Goal: Transaction & Acquisition: Obtain resource

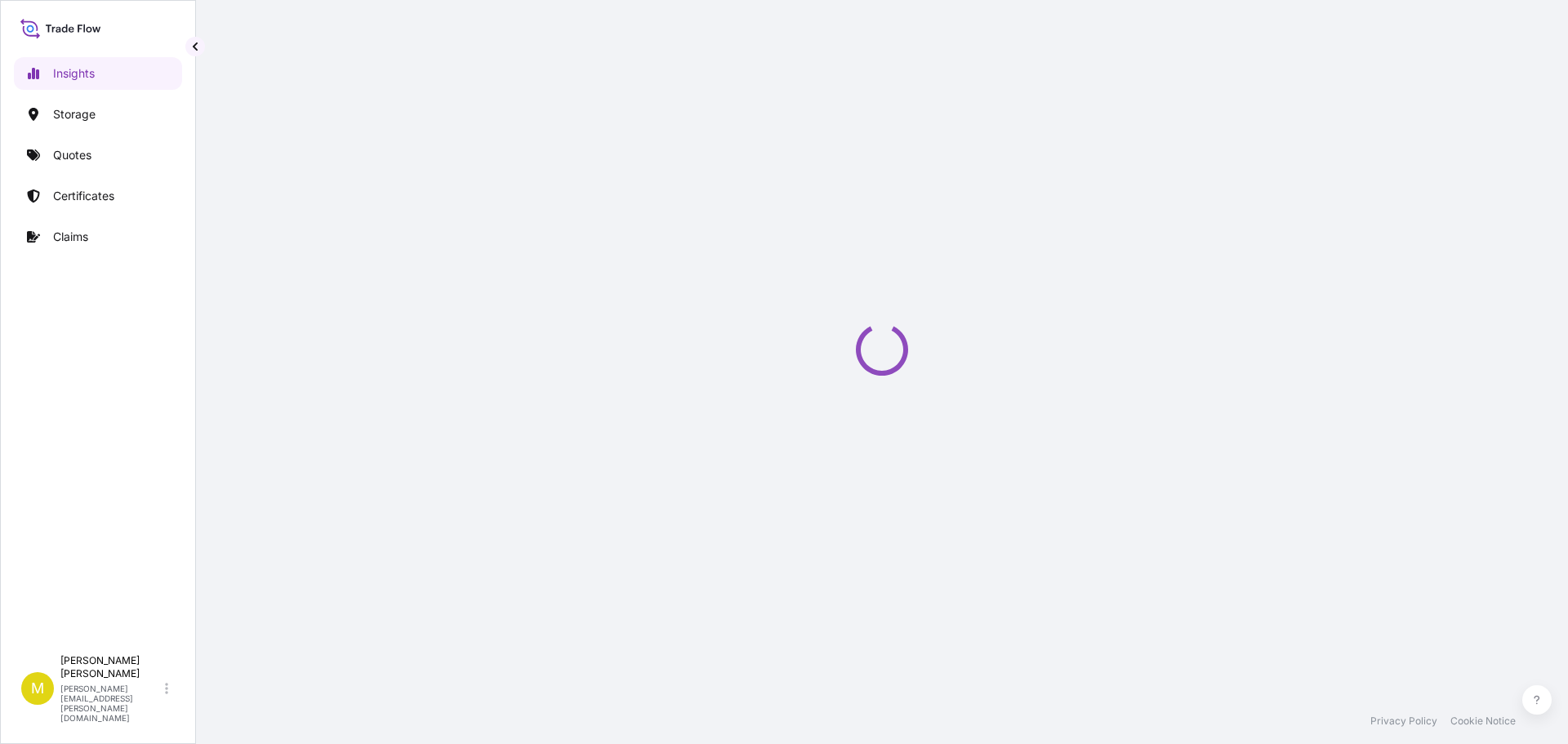
select select "2025"
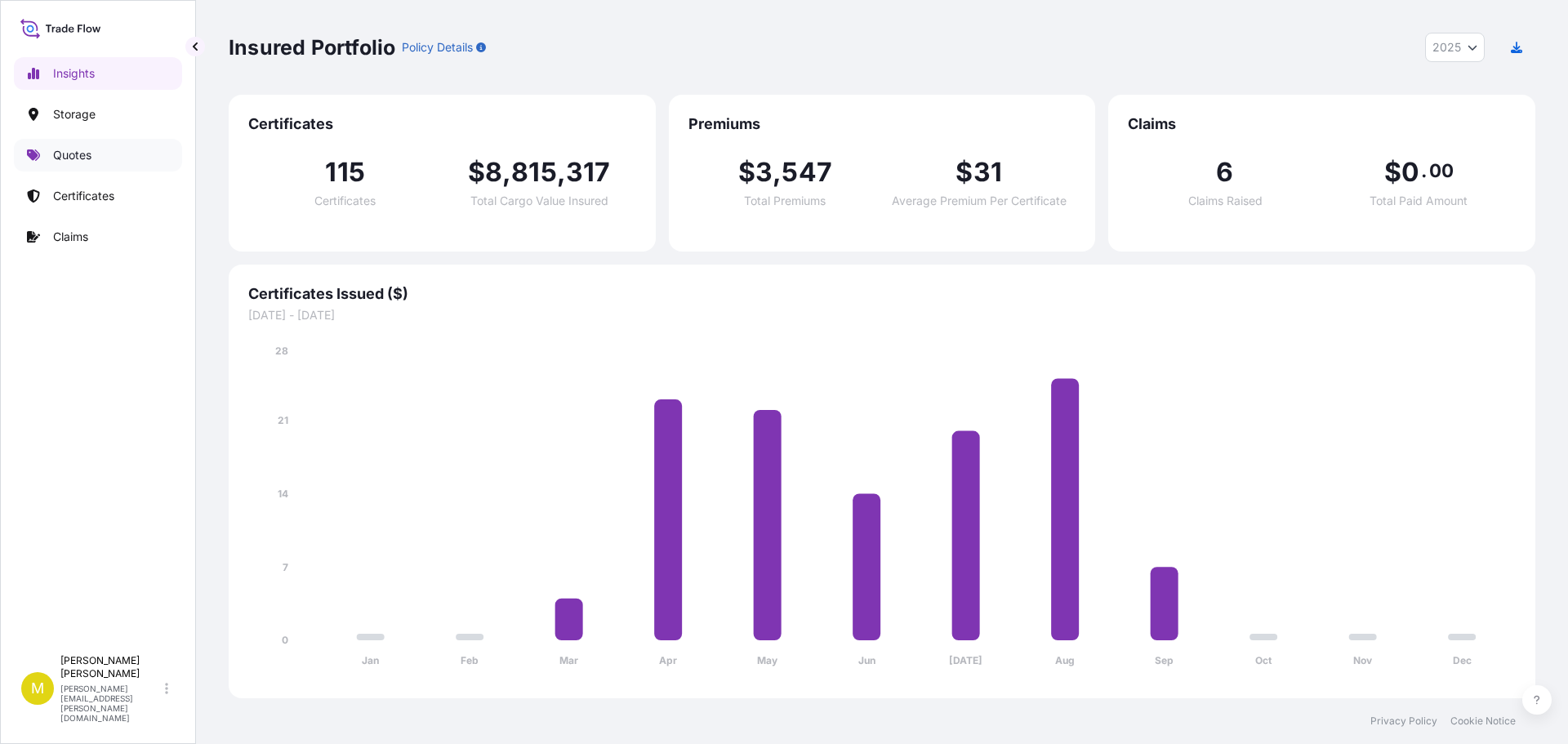
click at [72, 153] on p "Quotes" at bounding box center [73, 155] width 39 height 16
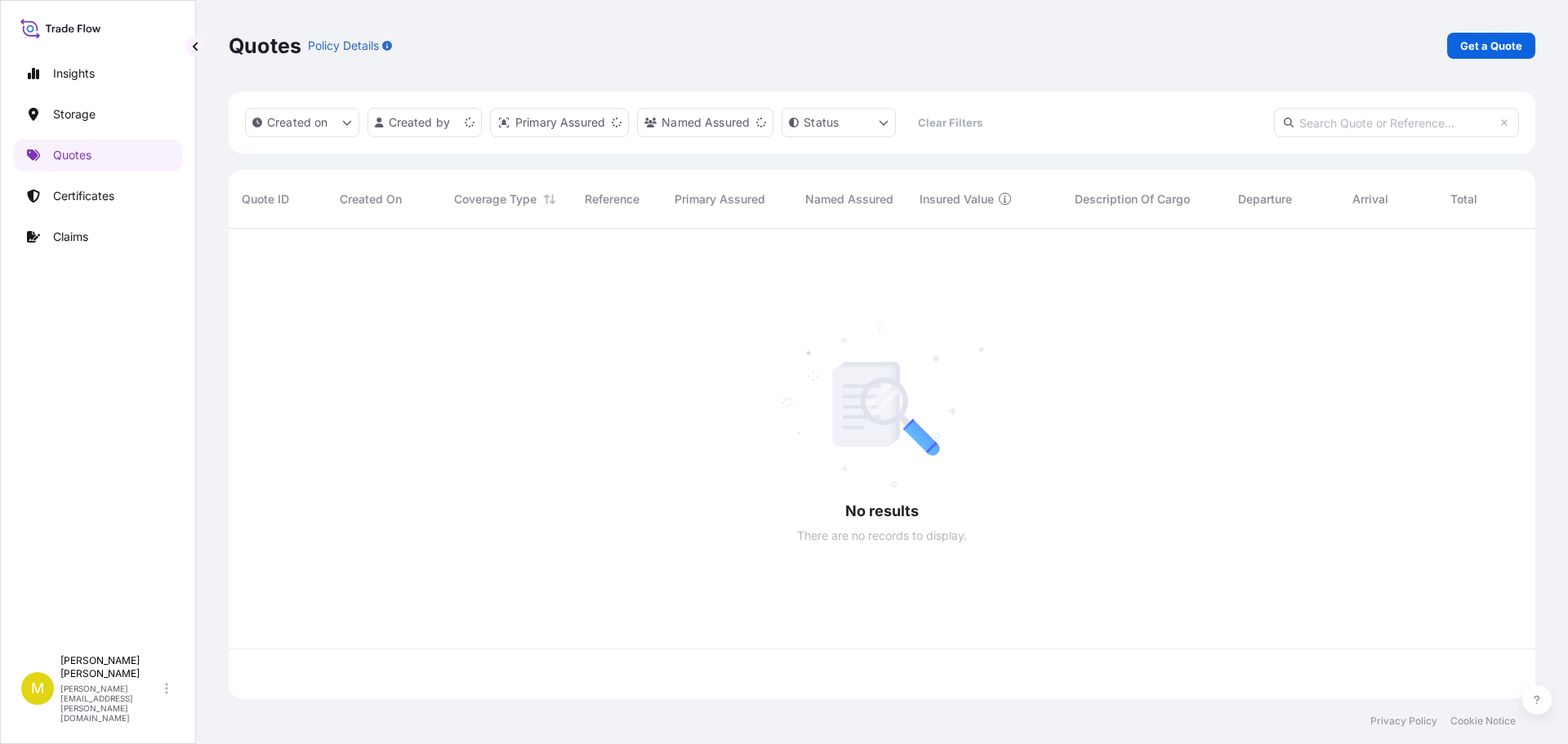
scroll to position [466, 1294]
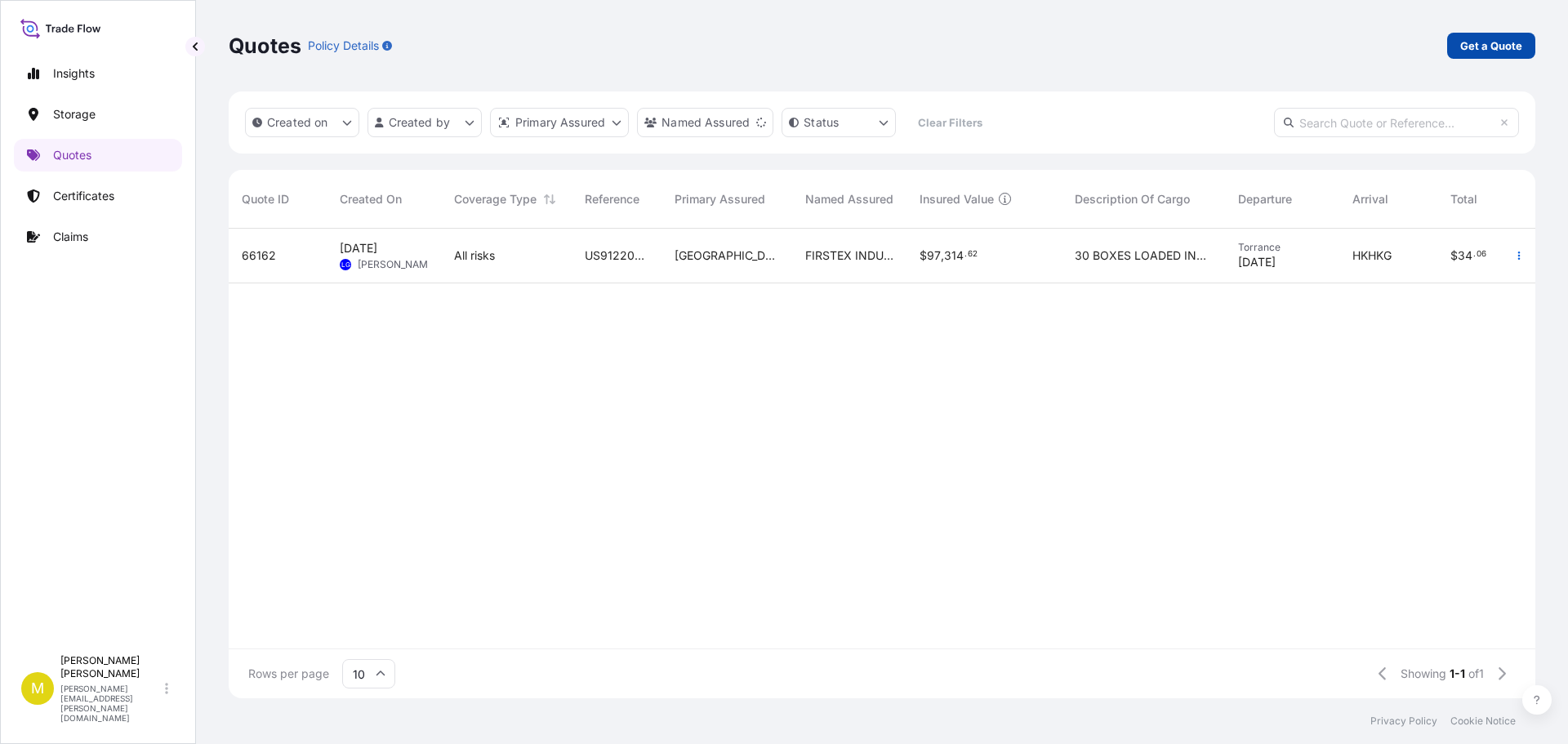
click at [1487, 44] on p "Get a Quote" at bounding box center [1492, 45] width 62 height 16
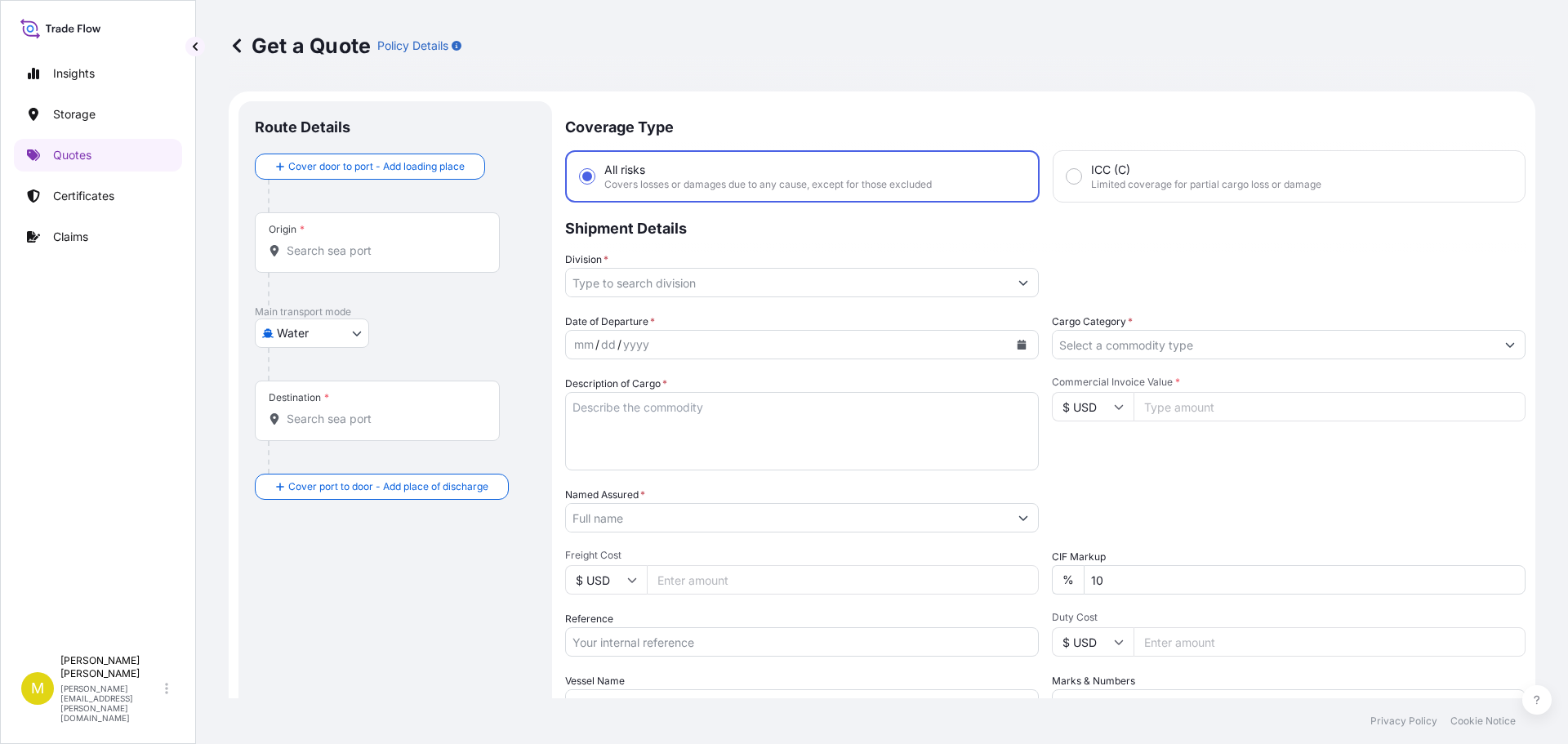
scroll to position [26, 0]
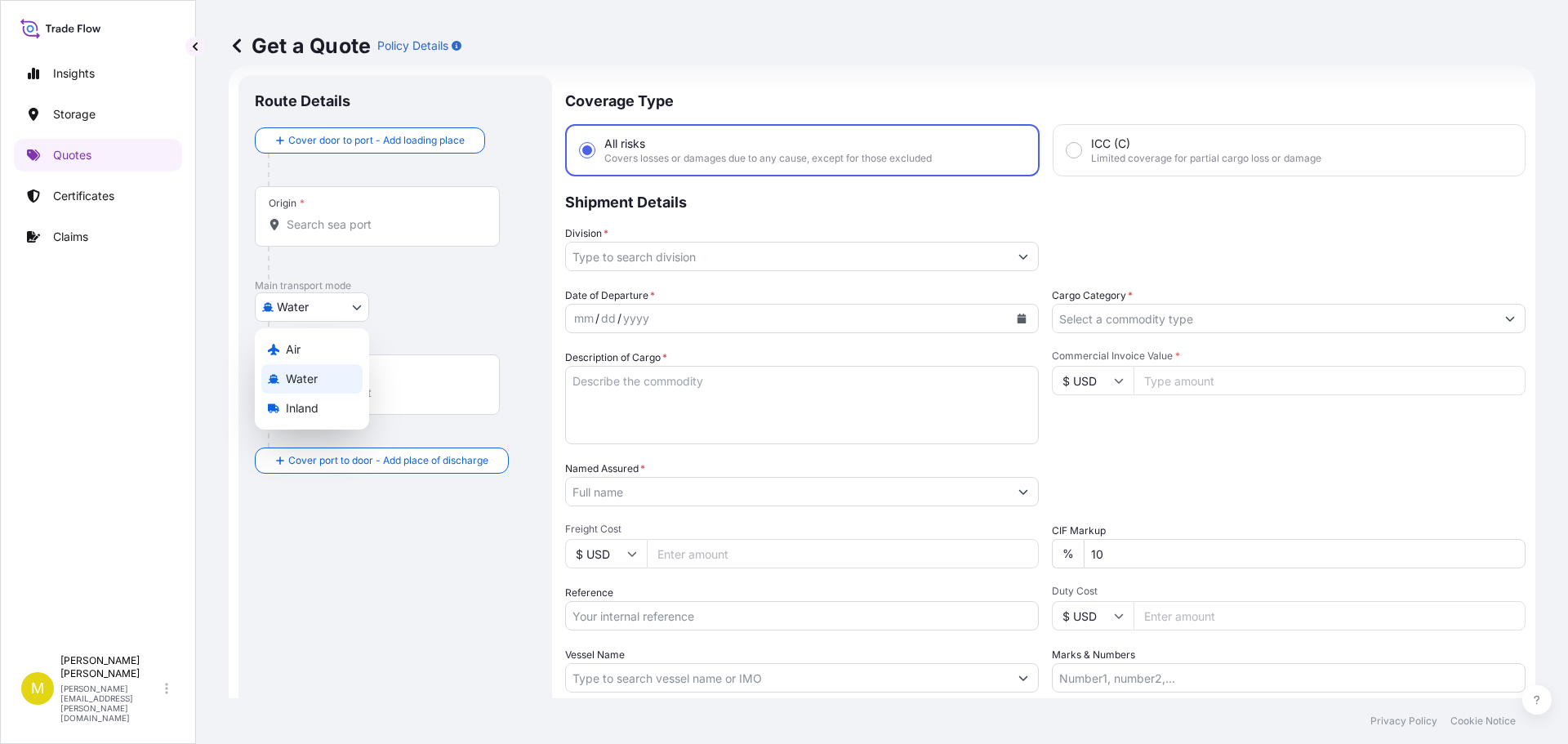
click at [316, 309] on body "Insights Storage Quotes Certificates Claims M [PERSON_NAME] [PERSON_NAME][EMAIL…" at bounding box center [784, 372] width 1568 height 744
click at [302, 405] on span "Inland" at bounding box center [303, 408] width 33 height 16
select select "Inland"
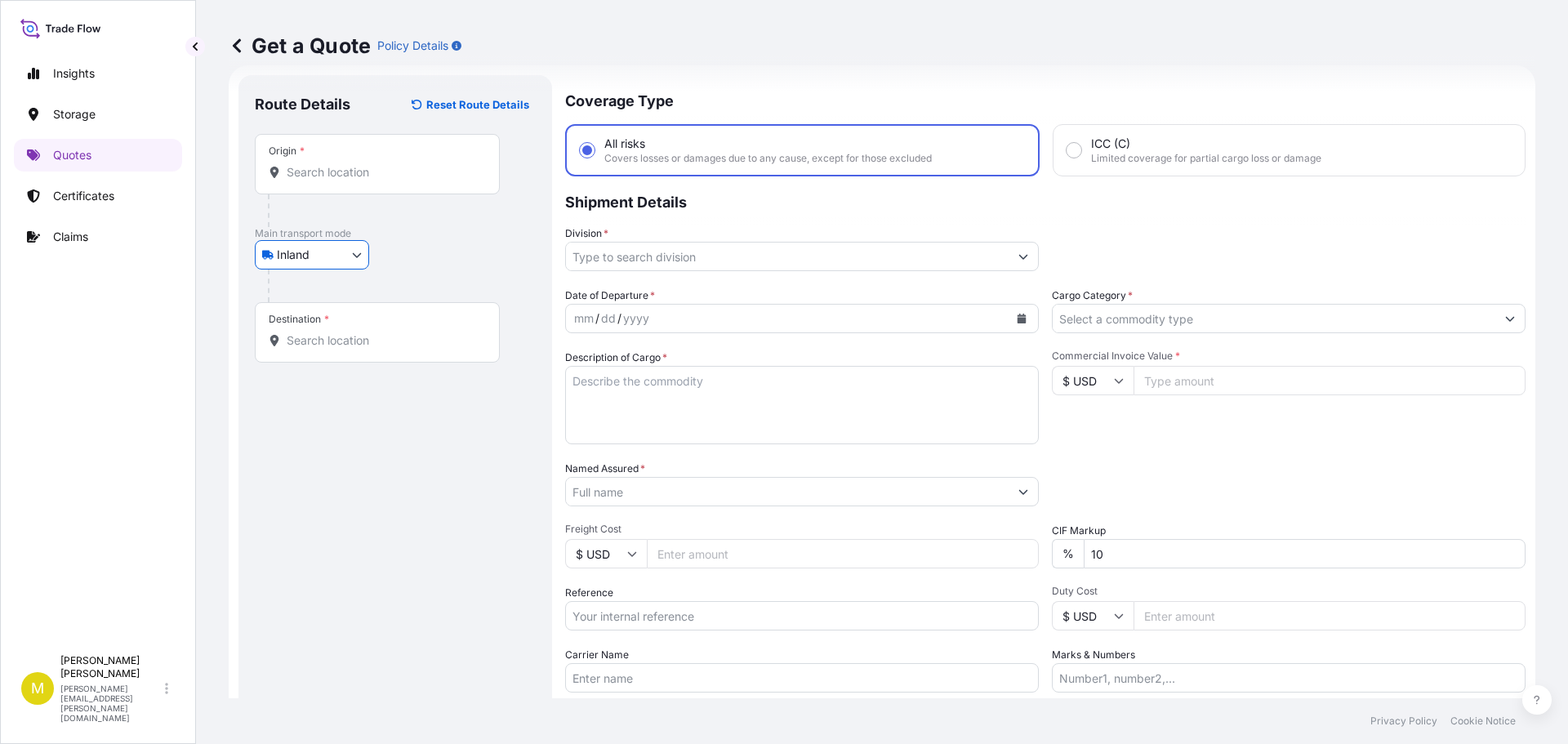
click at [322, 180] on input "Origin *" at bounding box center [382, 172] width 192 height 16
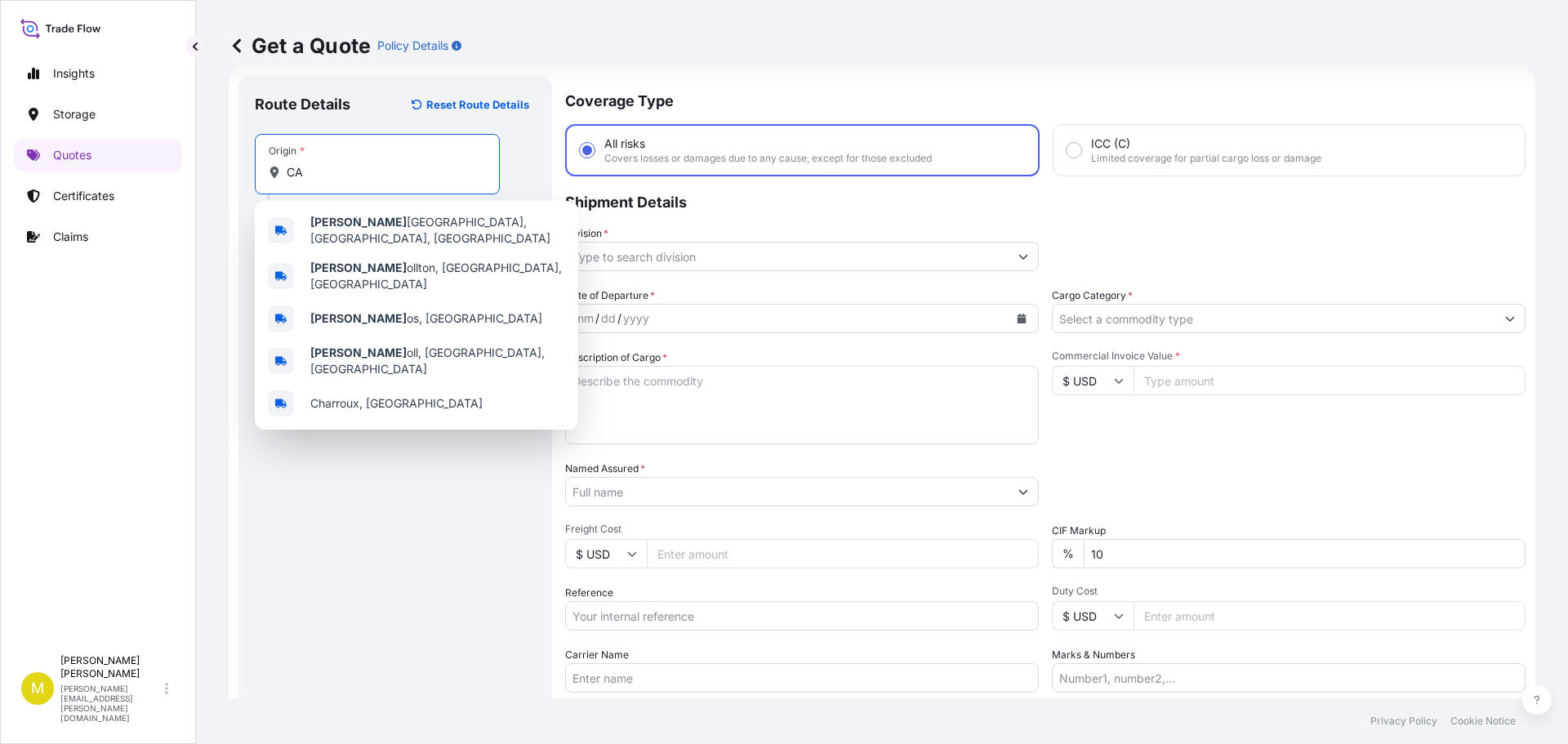
type input "C"
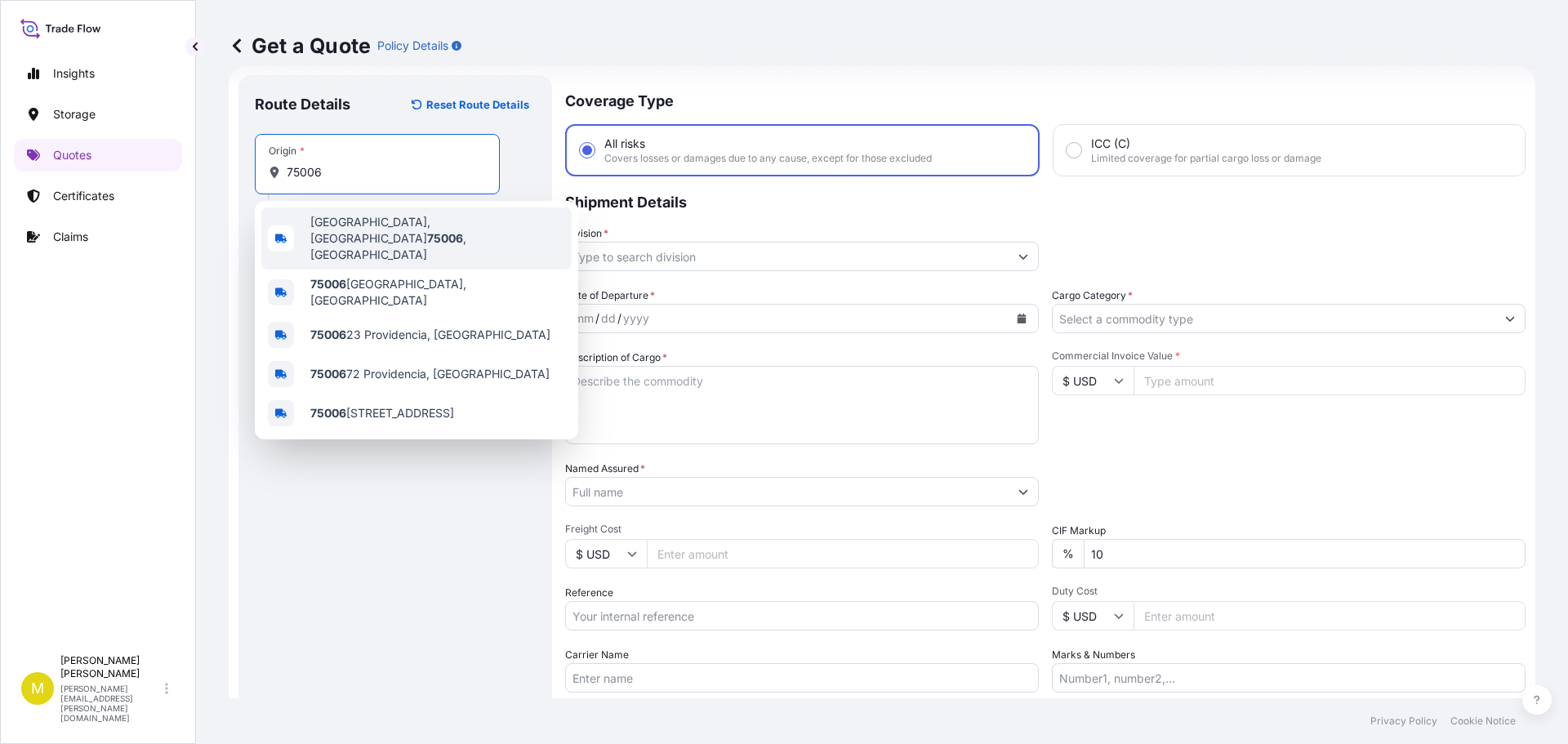
click at [341, 224] on span "[GEOGRAPHIC_DATA]" at bounding box center [437, 238] width 254 height 49
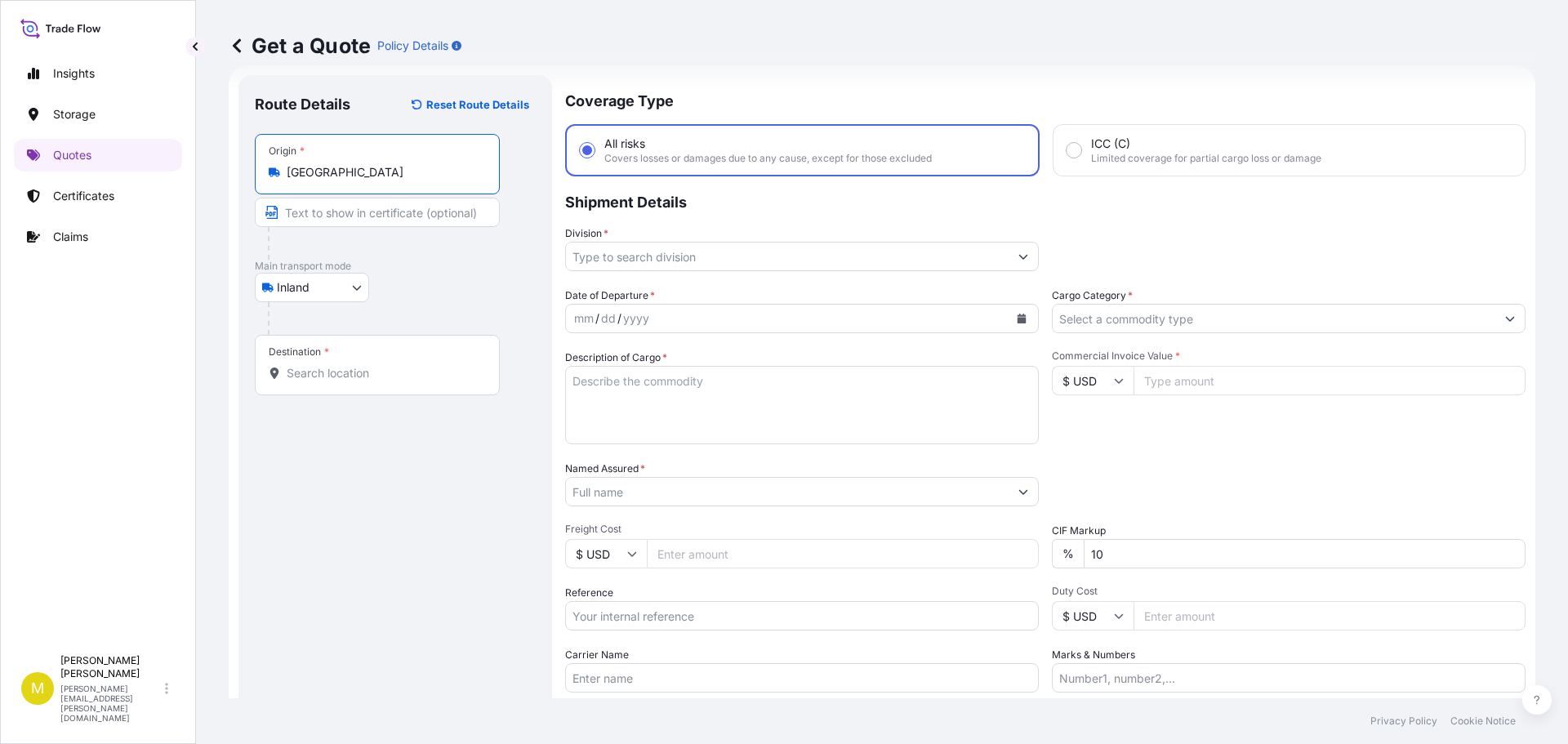
type input "[GEOGRAPHIC_DATA]"
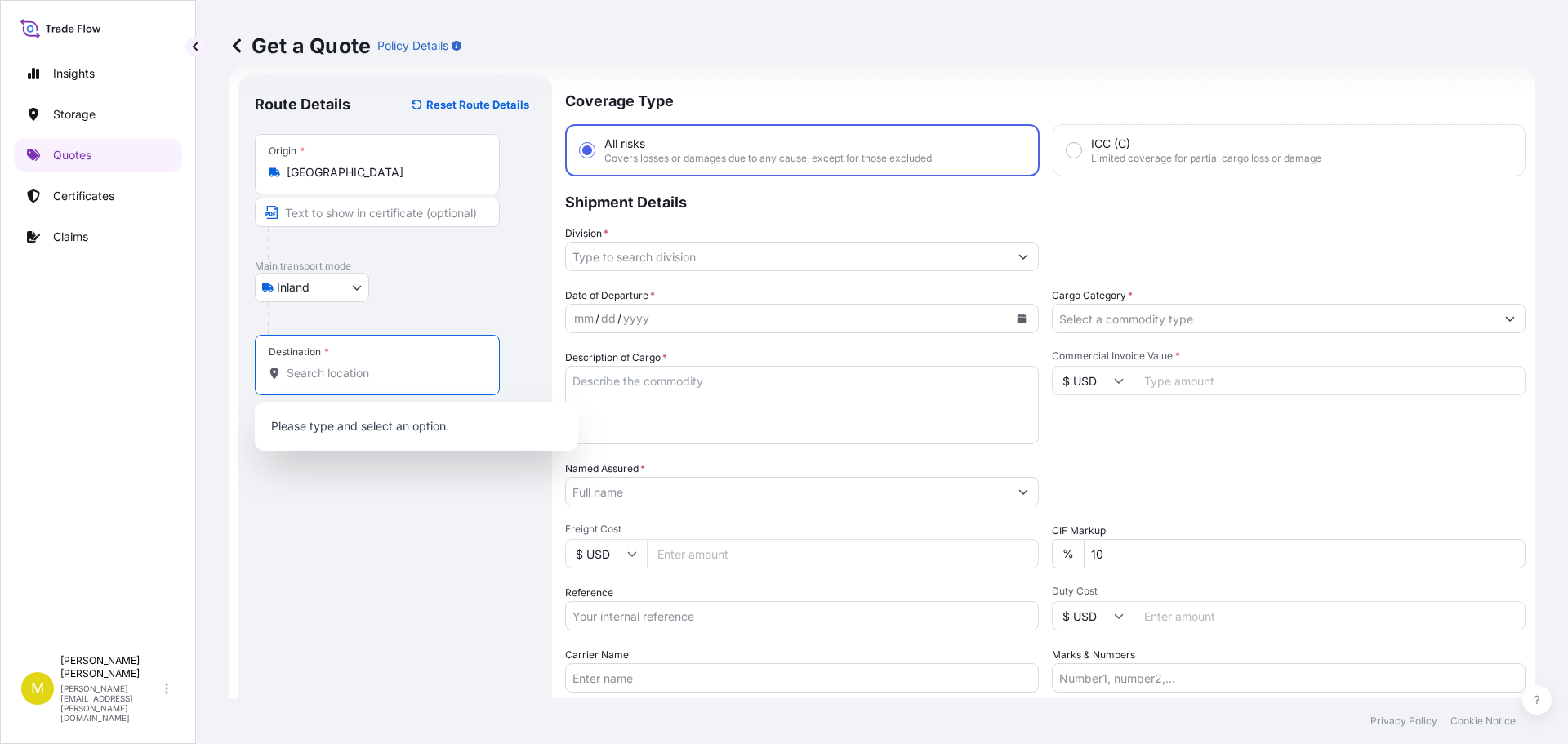
click at [311, 372] on input "Destination *" at bounding box center [382, 372] width 192 height 16
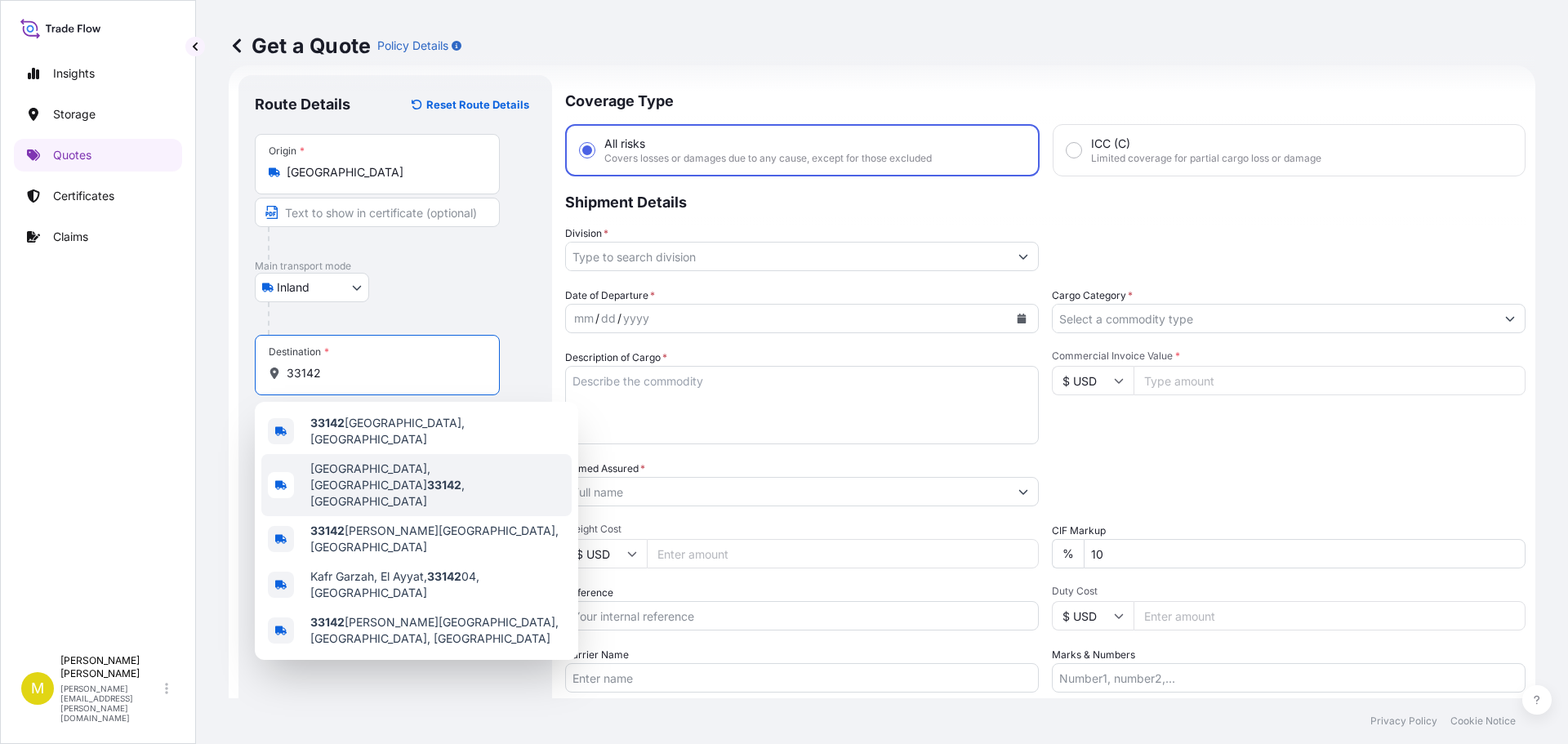
click at [352, 462] on span "[GEOGRAPHIC_DATA] , [GEOGRAPHIC_DATA]" at bounding box center [437, 485] width 254 height 49
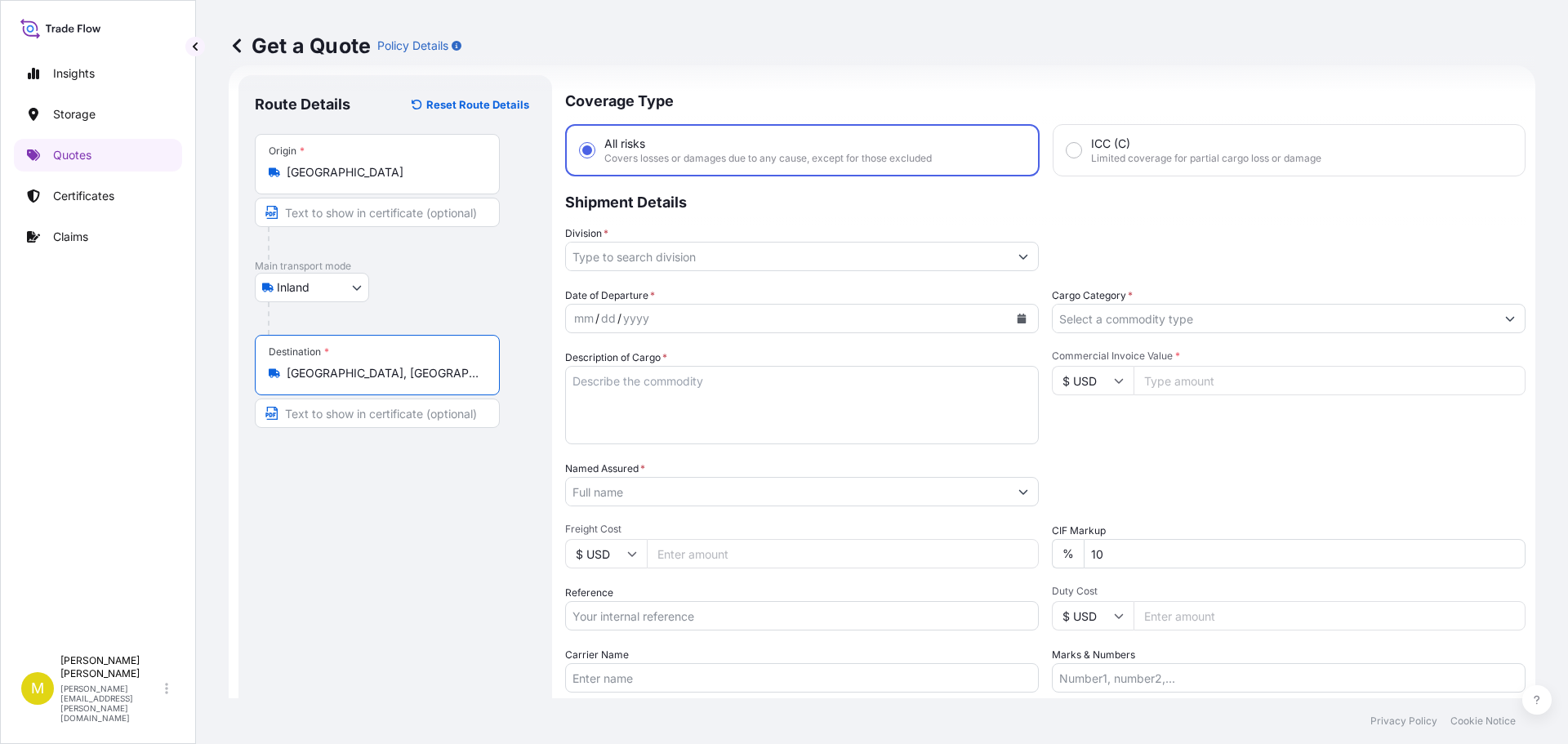
type input "[GEOGRAPHIC_DATA], [GEOGRAPHIC_DATA]"
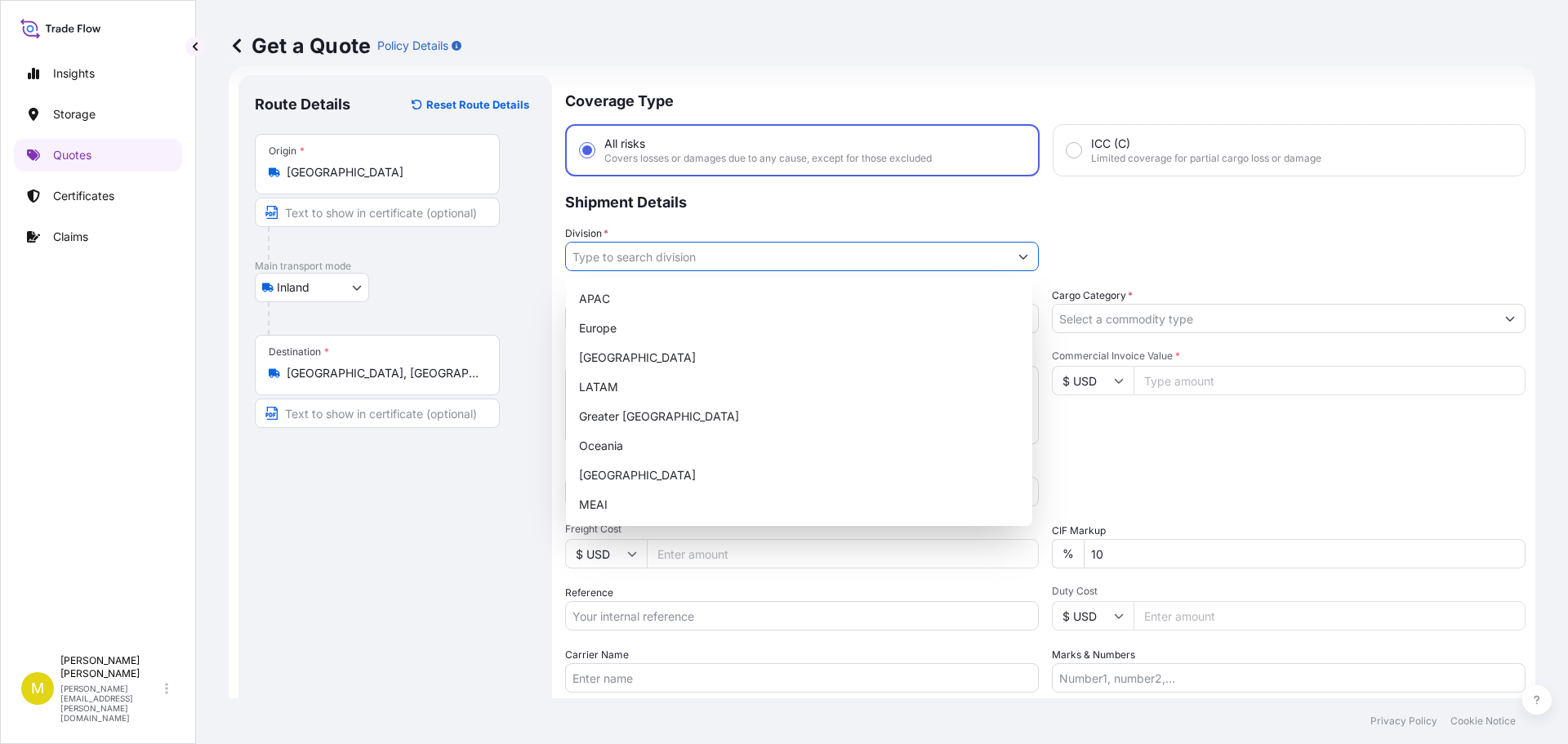
click at [667, 261] on input "Division *" at bounding box center [787, 256] width 443 height 29
click at [625, 360] on div "[GEOGRAPHIC_DATA]" at bounding box center [799, 358] width 454 height 29
type input "[GEOGRAPHIC_DATA]"
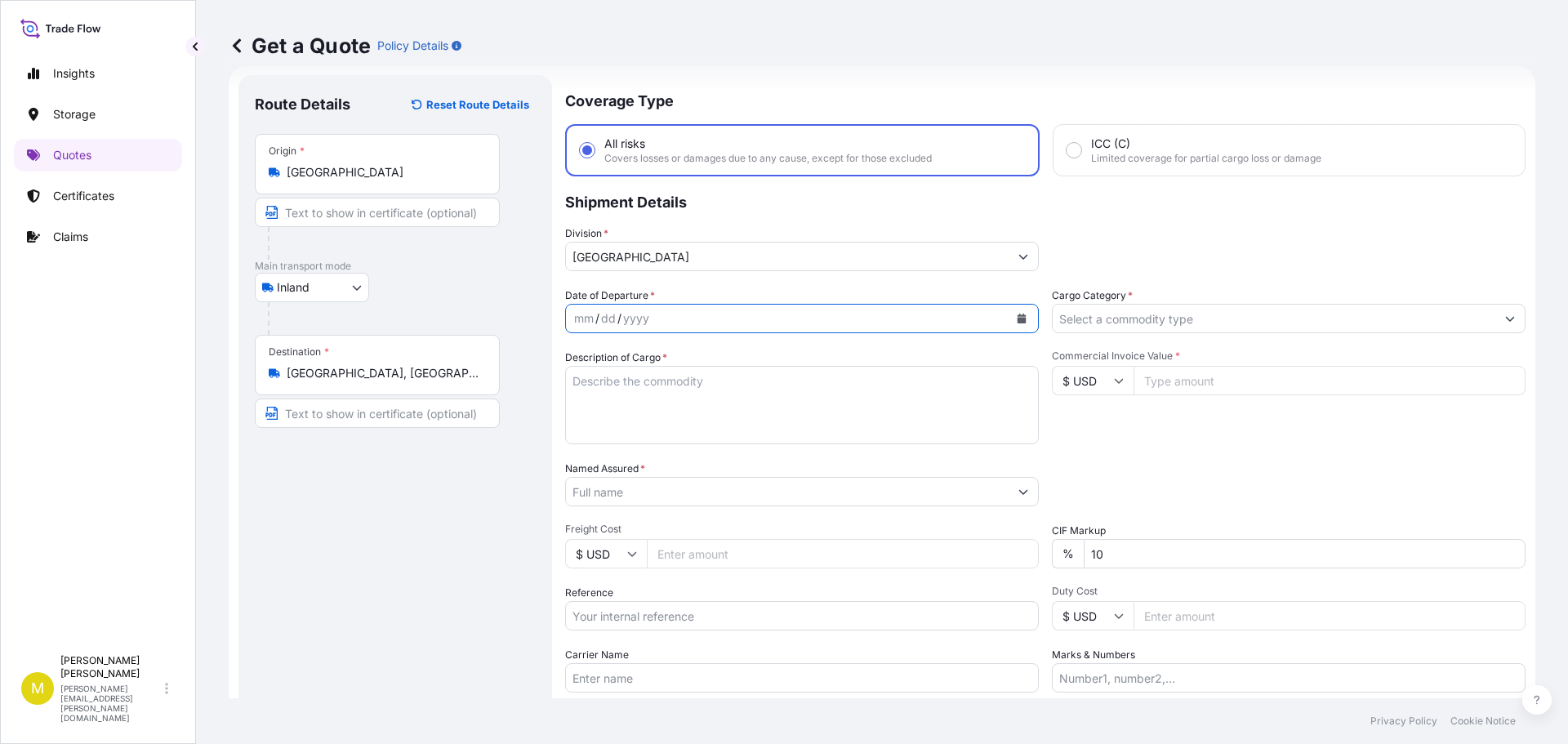
click at [1021, 320] on icon "Calendar" at bounding box center [1021, 318] width 10 height 10
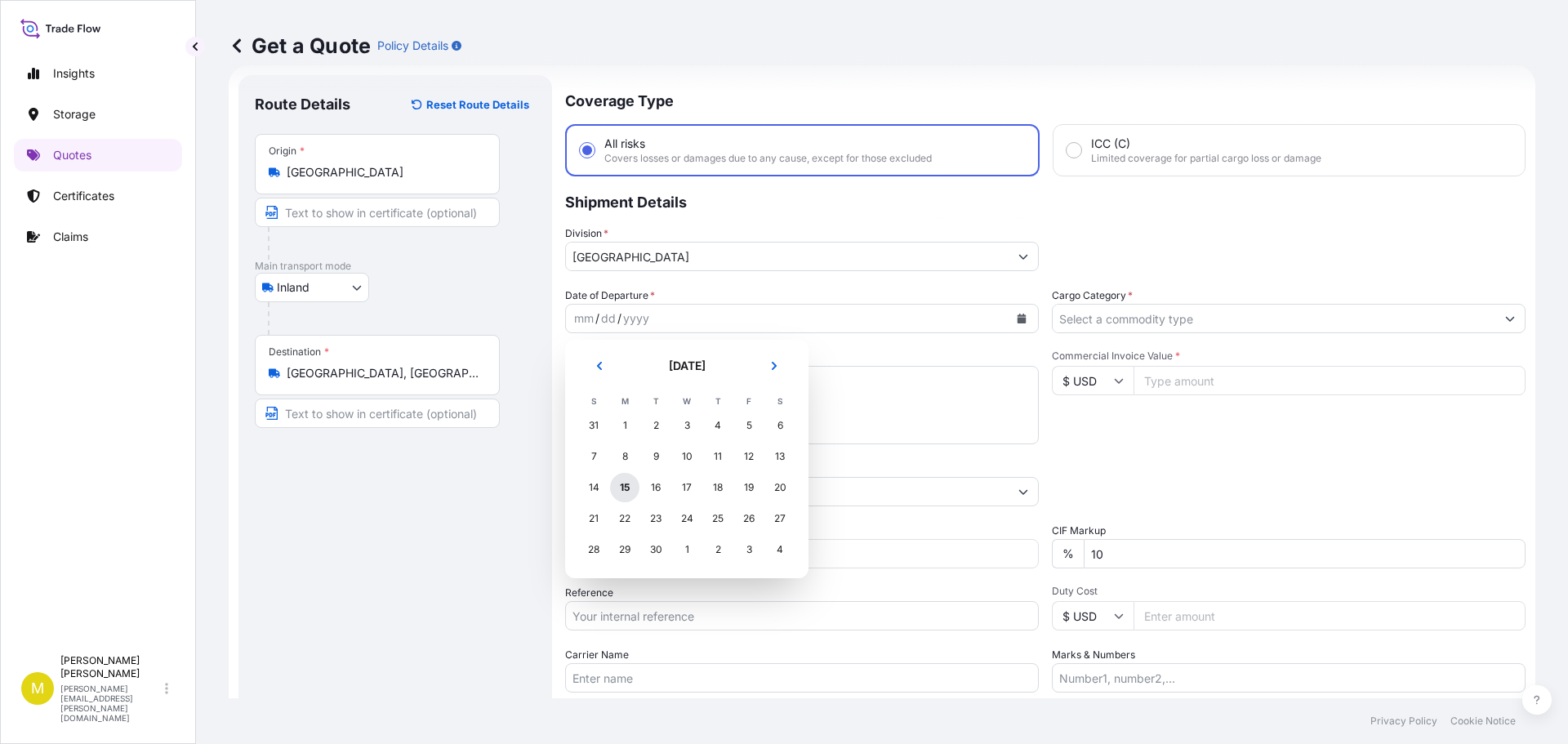
click at [624, 489] on div "15" at bounding box center [625, 488] width 29 height 29
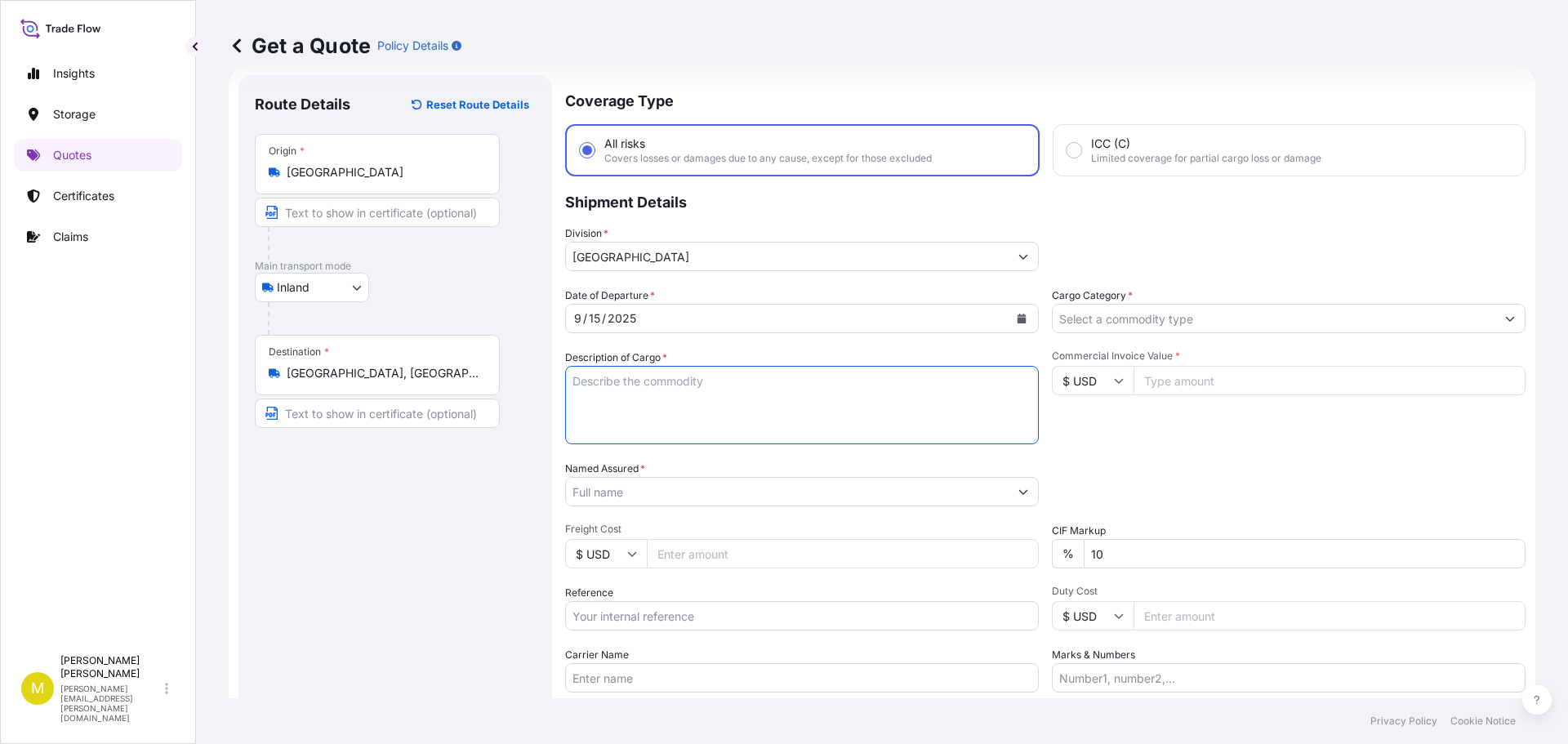
click at [828, 384] on textarea "Description of Cargo *" at bounding box center [802, 404] width 474 height 78
click at [664, 393] on textarea "Description of Cargo *" at bounding box center [802, 404] width 474 height 78
paste textarea "1 SKID @ 318 LBS, 5 BOXES & 1 [PERSON_NAME] @ 210 LBS, FURNITURE"
click at [822, 380] on textarea "1 SKID @ 318 LBS, 5 BOXES & 1 [PERSON_NAME] @ 210 LBS, FURNITURE" at bounding box center [802, 404] width 474 height 78
click at [798, 379] on textarea "1 SKID @ 318 LBS, 5 BOXES & 1 [PERSON_NAME] @ 174 LBS, FURNITURE" at bounding box center [802, 404] width 474 height 78
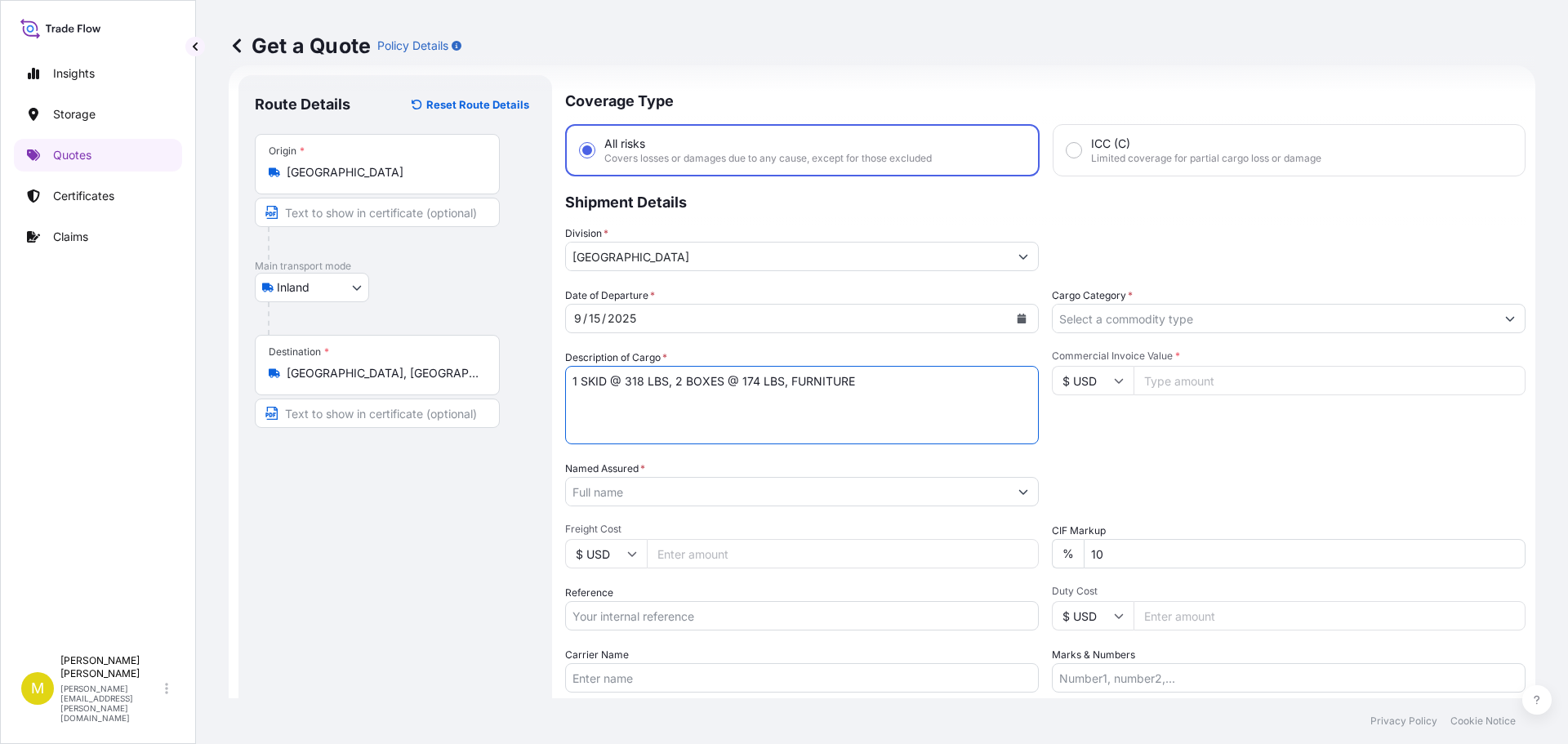
click at [636, 380] on textarea "1 SKID @ 318 LBS, 2 BOXES @ 174 LBS, FURNITURE" at bounding box center [802, 404] width 474 height 78
type textarea "1 SKID @ 174 LBS, 2 BOXES @ 174 LBS, FURNITURE"
click at [610, 491] on input "Named Assured *" at bounding box center [787, 491] width 443 height 29
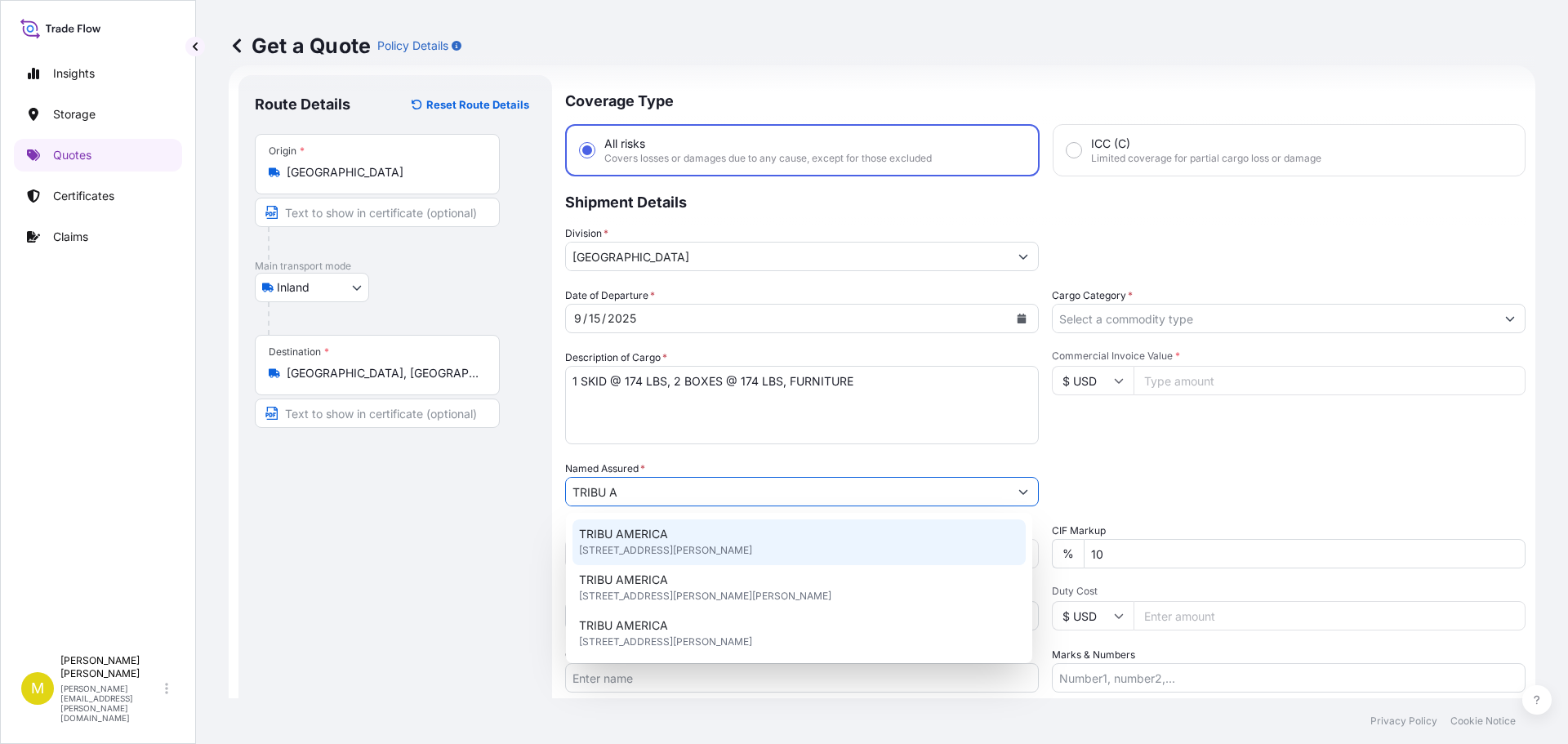
click at [642, 538] on span "TRIBU AMERICA" at bounding box center [624, 534] width 89 height 16
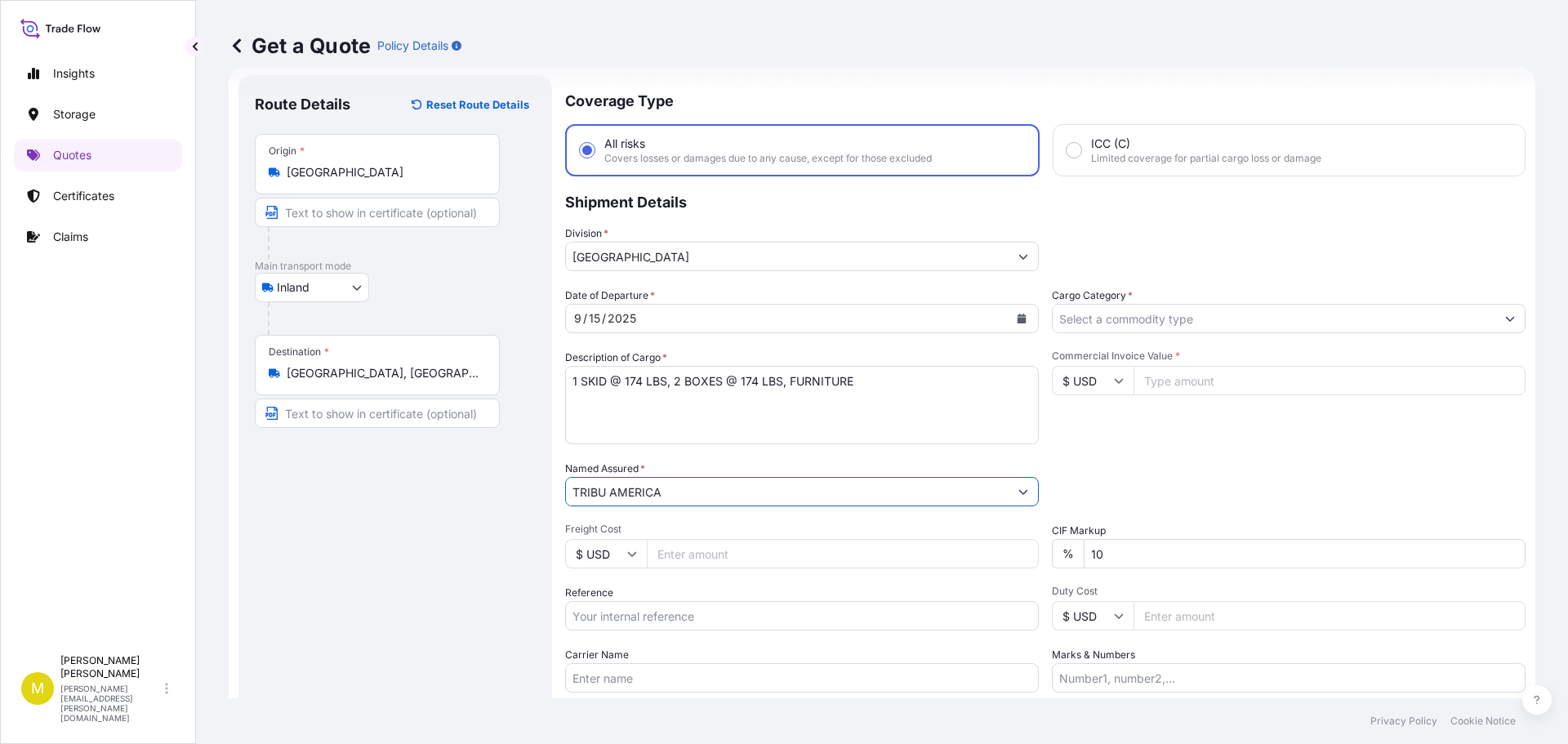
type input "TRIBU AMERICA"
click at [694, 556] on input "Freight Cost" at bounding box center [843, 553] width 392 height 29
type input "3"
type input "365.90"
click at [678, 613] on input "Reference" at bounding box center [802, 615] width 474 height 29
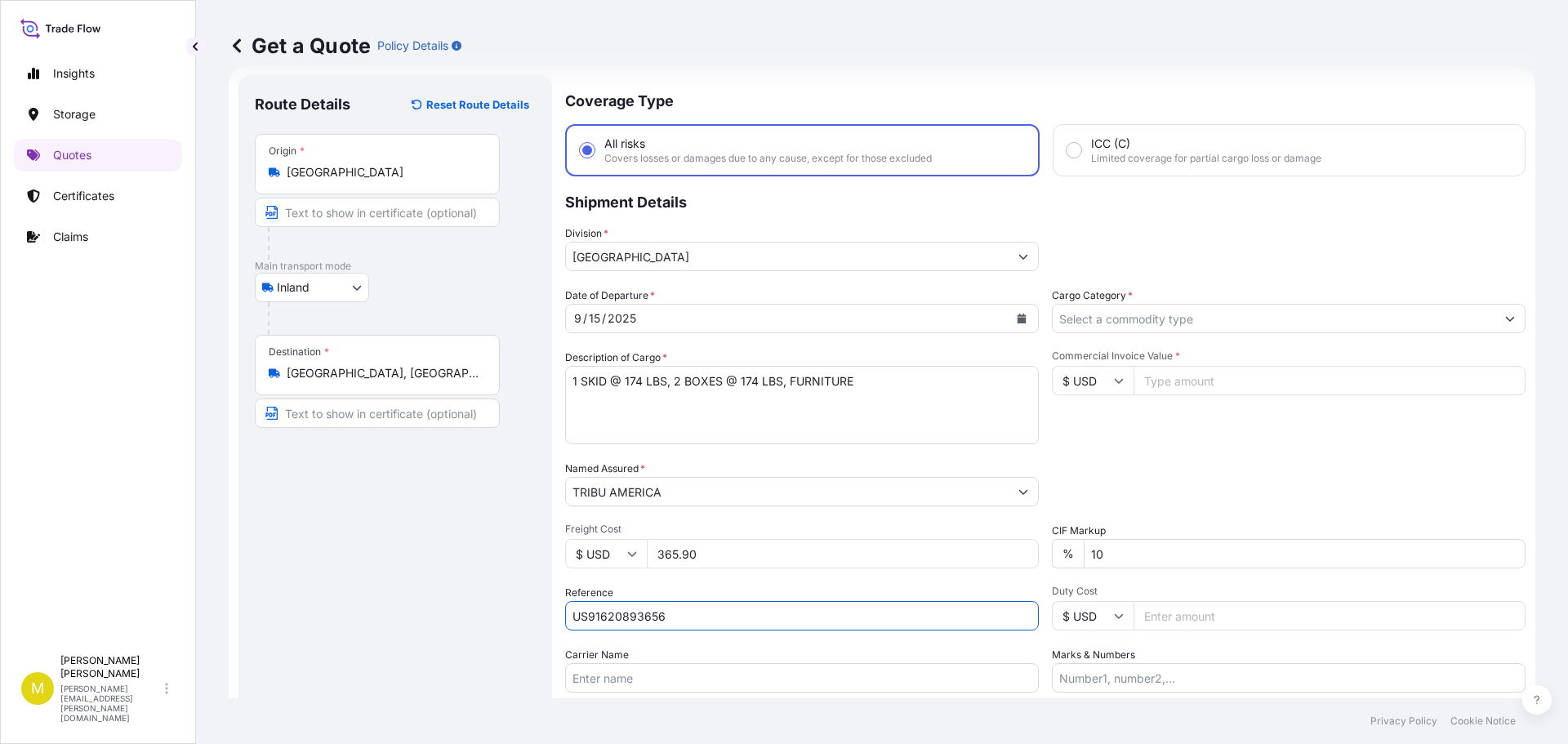
scroll to position [152, 0]
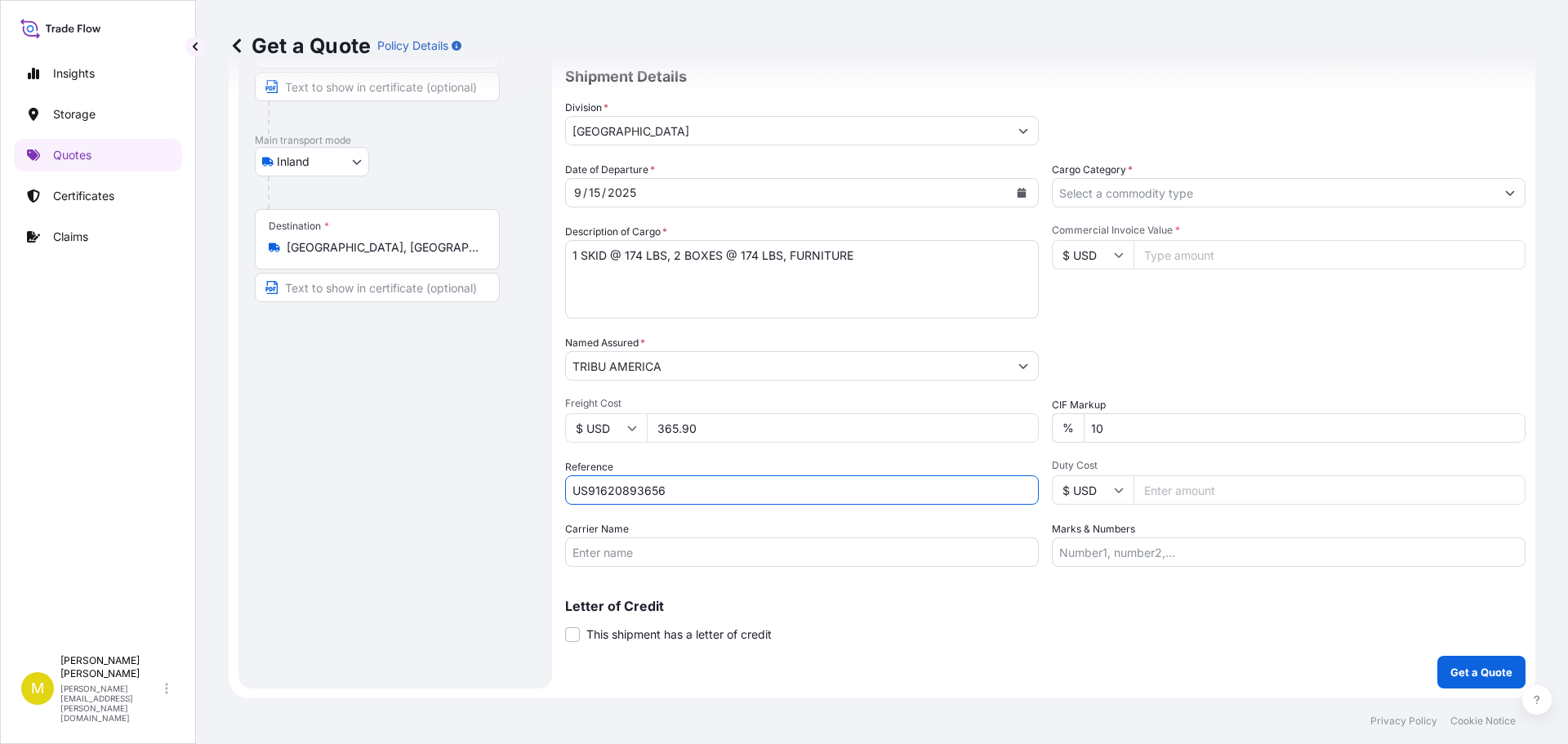
type input "US91620893656"
click at [612, 550] on input "Carrier Name" at bounding box center [802, 552] width 474 height 29
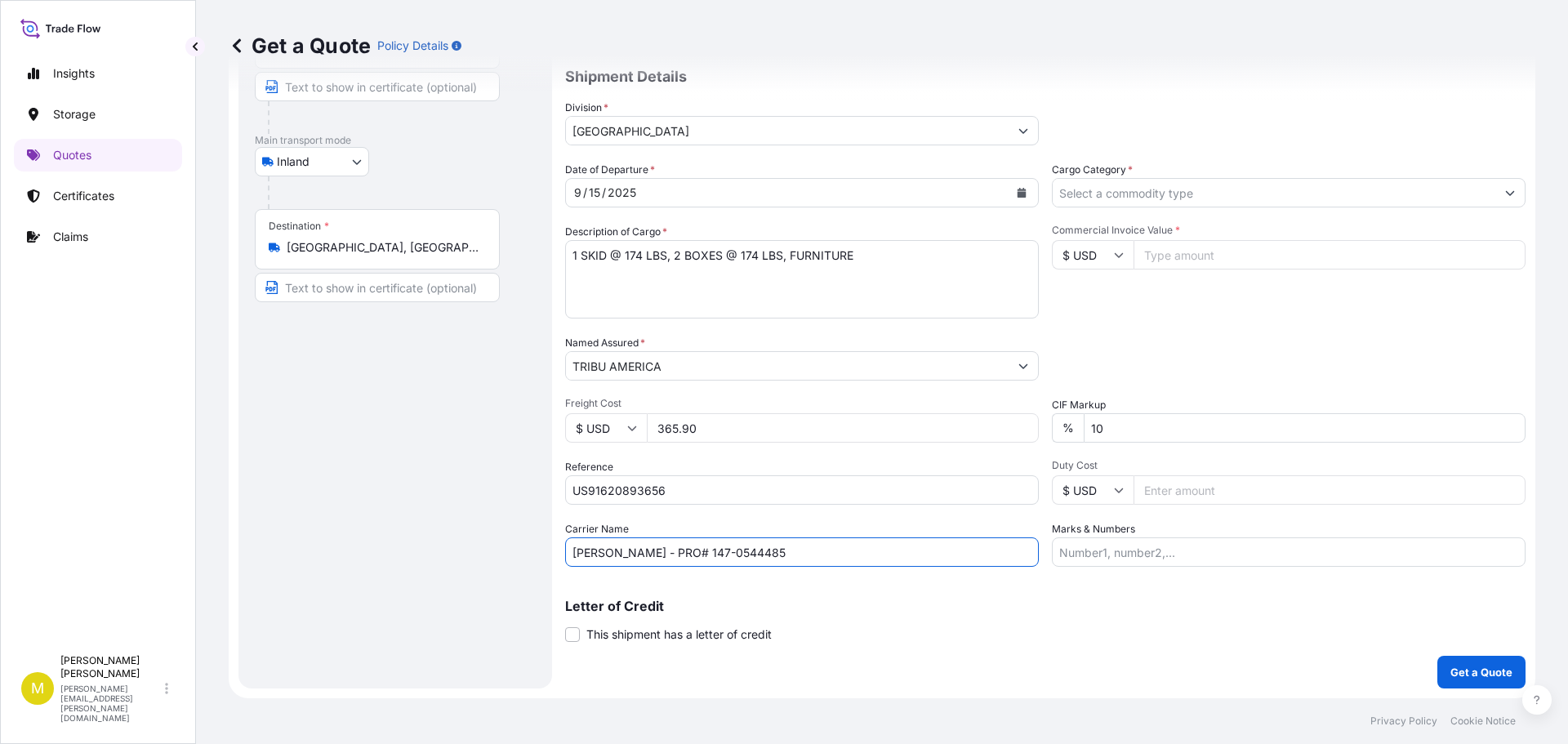
click at [710, 551] on input "[PERSON_NAME] - PRO# 147-0544485" at bounding box center [802, 552] width 474 height 29
click at [710, 552] on input "[PERSON_NAME] - PRO# 147-0544485" at bounding box center [802, 552] width 474 height 29
type input "[PERSON_NAME] - PRO# 147-0744905"
click at [1162, 189] on input "Cargo Category *" at bounding box center [1274, 193] width 443 height 29
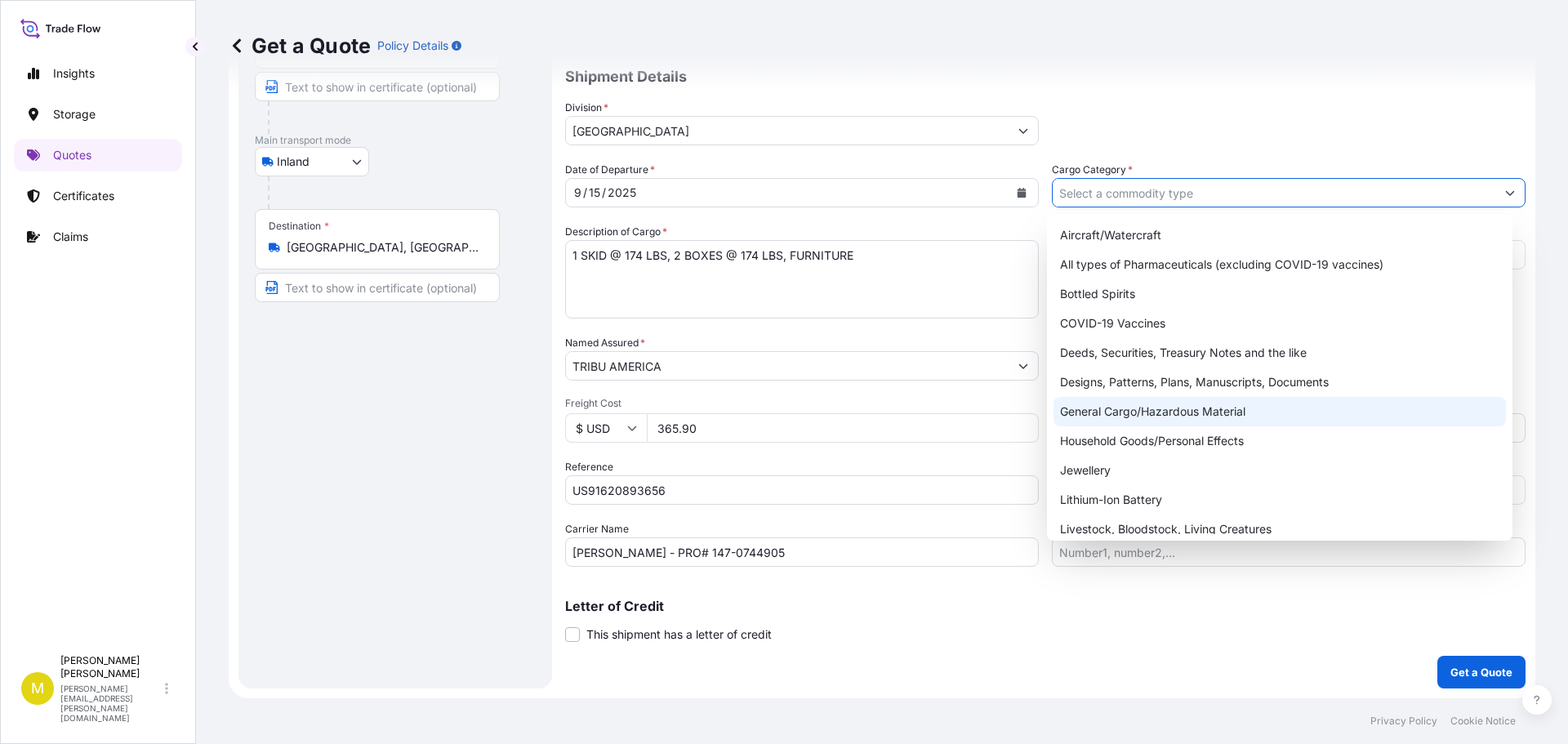
click at [1190, 414] on div "General Cargo/Hazardous Material" at bounding box center [1280, 411] width 454 height 29
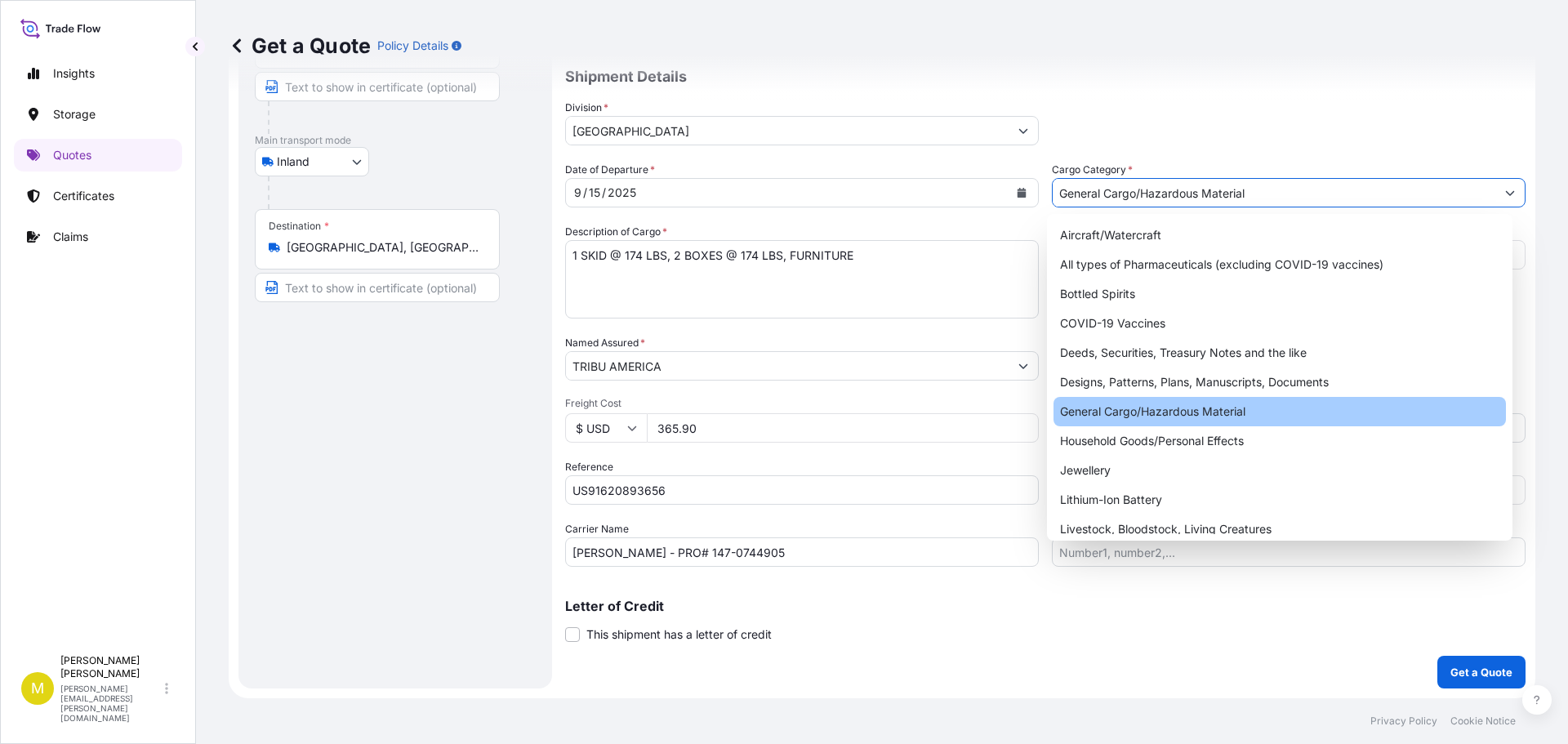
type input "General Cargo/Hazardous Material"
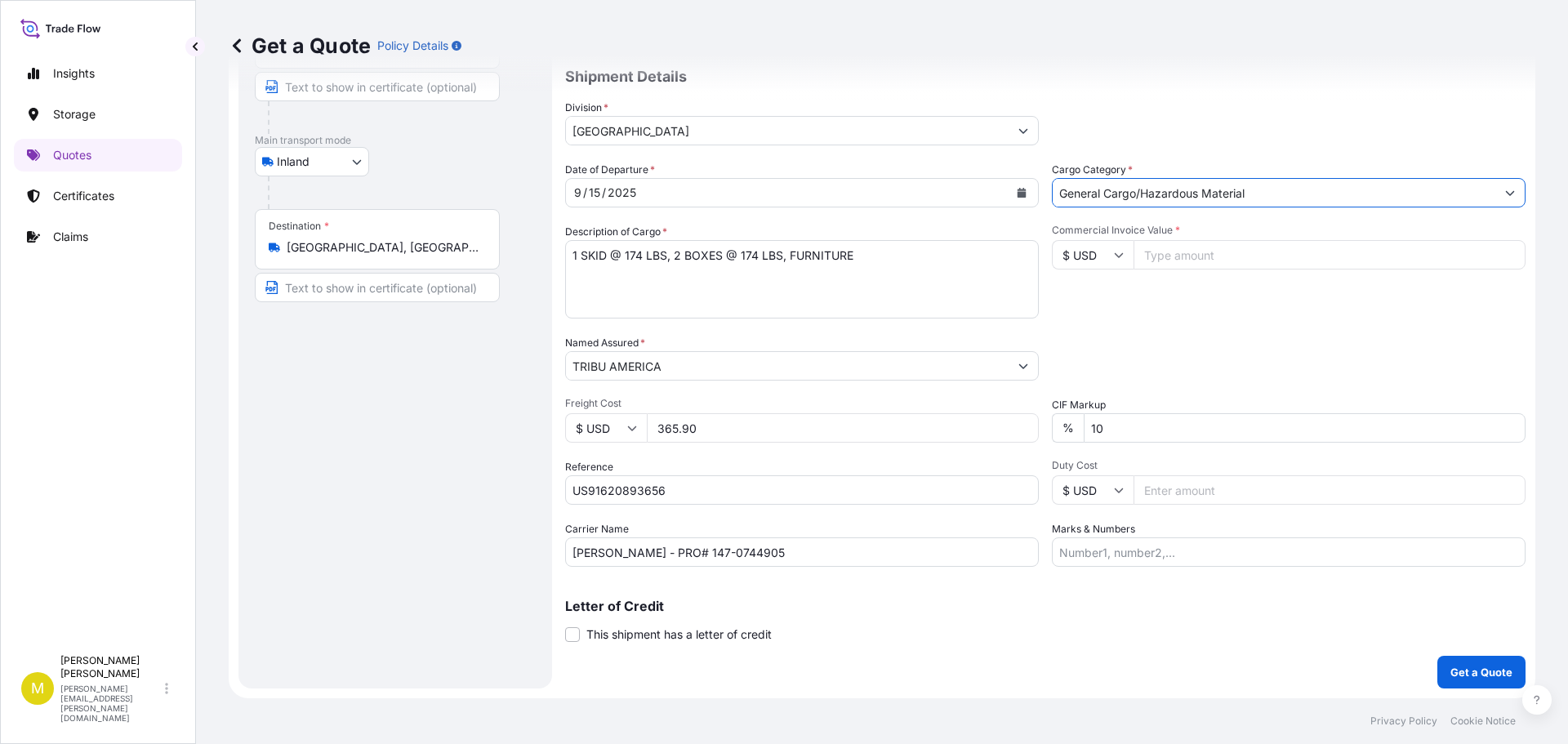
click at [1162, 251] on input "Commercial Invoice Value *" at bounding box center [1329, 254] width 392 height 29
type input "1166.00"
click at [1456, 664] on button "Get a Quote" at bounding box center [1481, 672] width 88 height 33
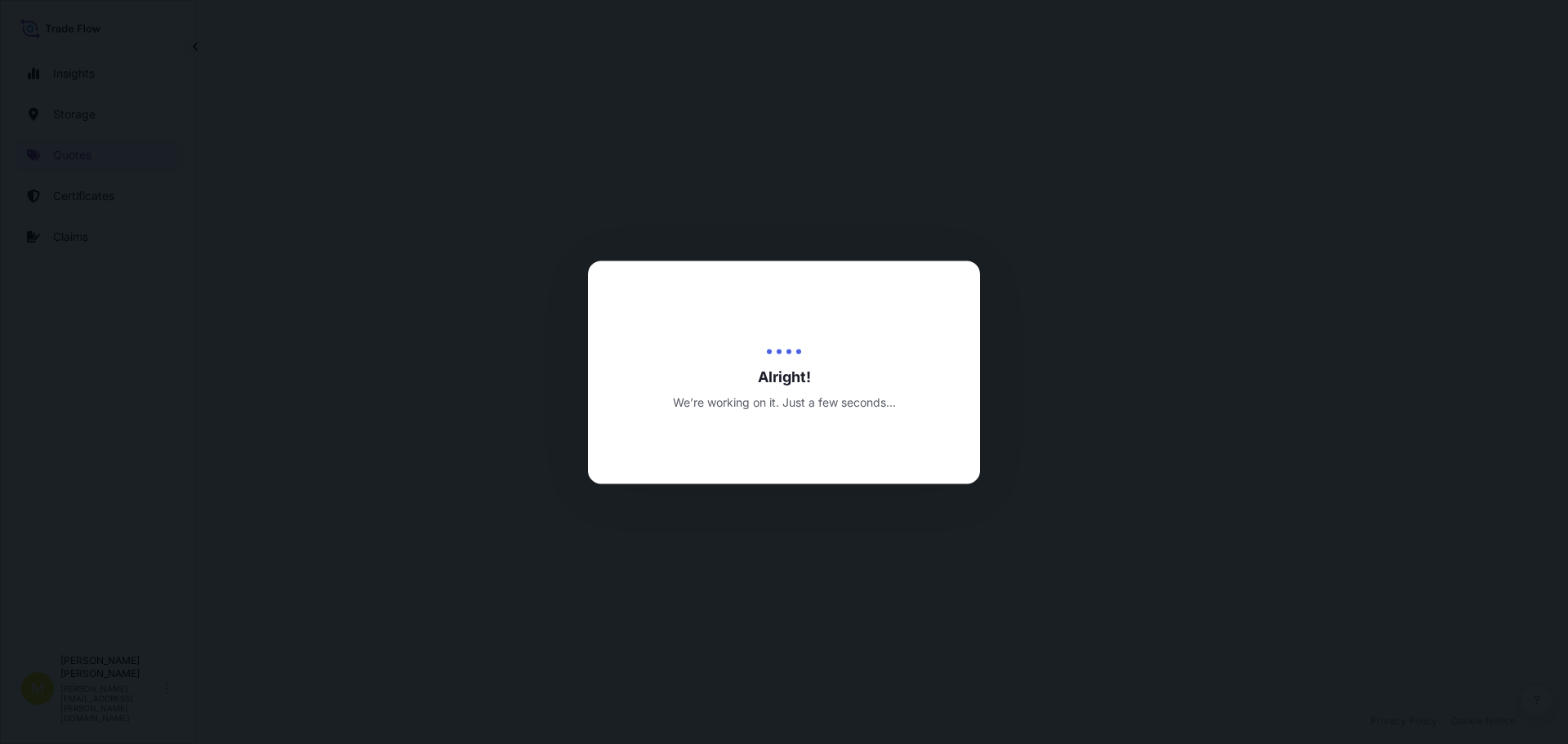
select select "Inland"
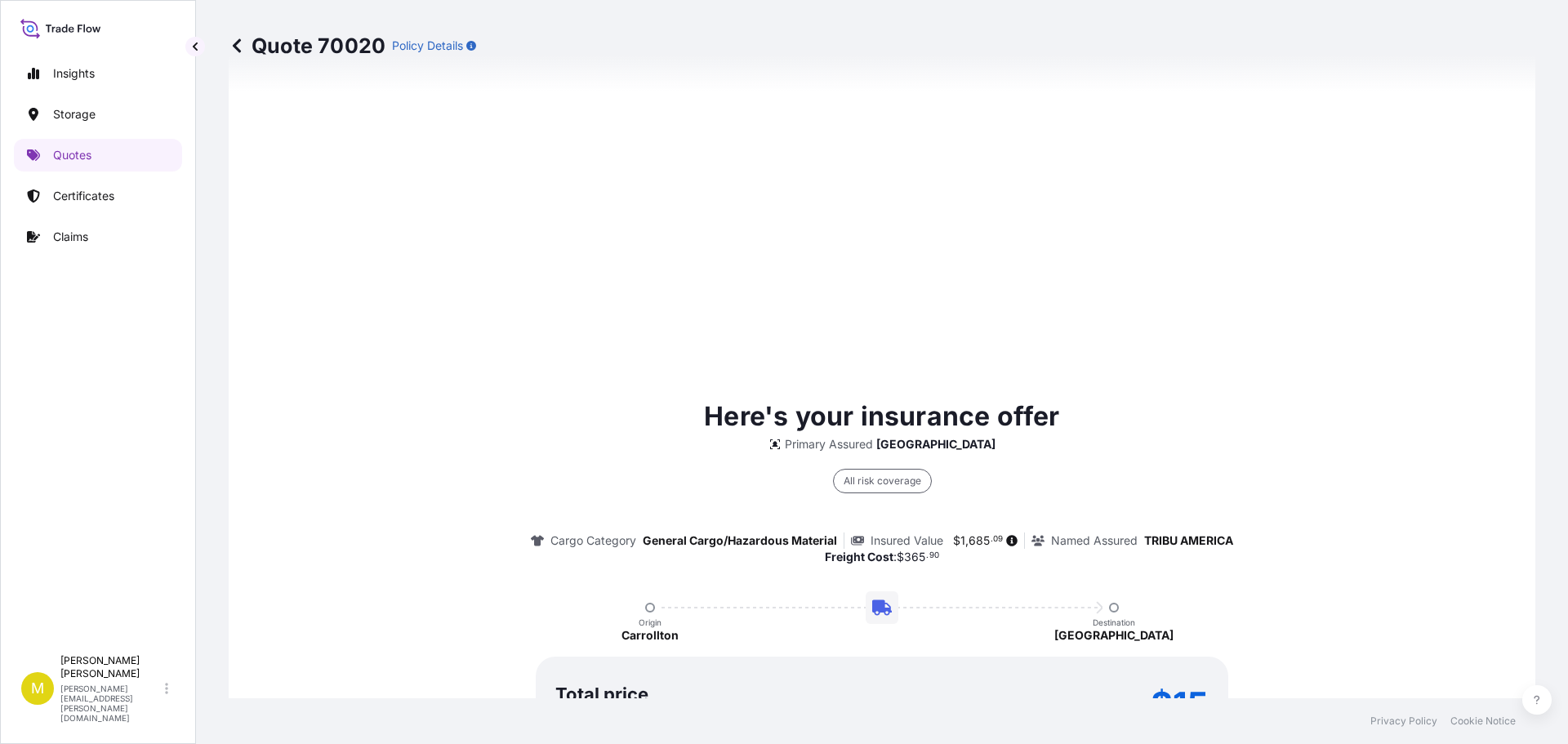
scroll to position [2352, 0]
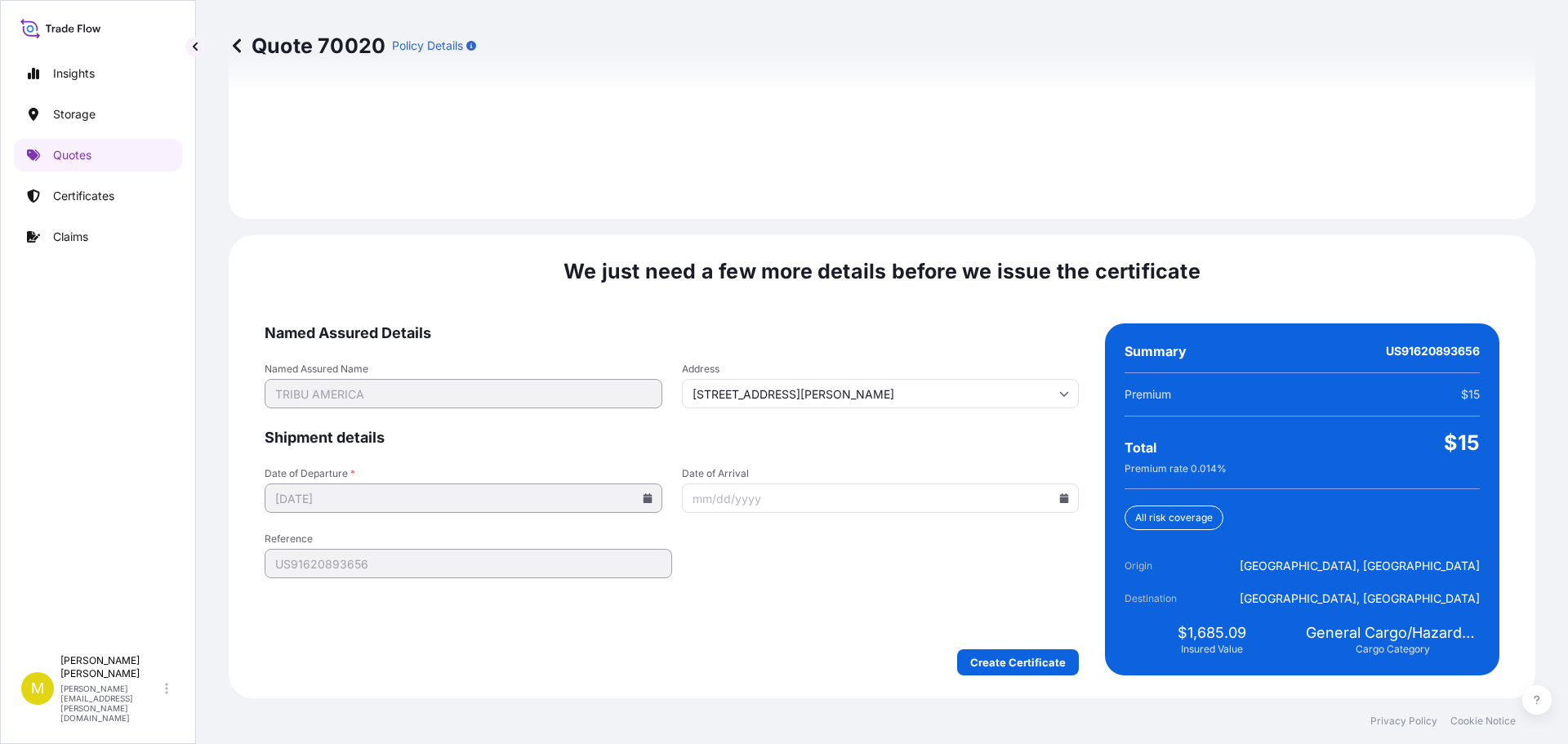
click at [1060, 499] on icon at bounding box center [1064, 498] width 9 height 10
click at [874, 350] on button "18" at bounding box center [874, 352] width 26 height 26
type input "[DATE]"
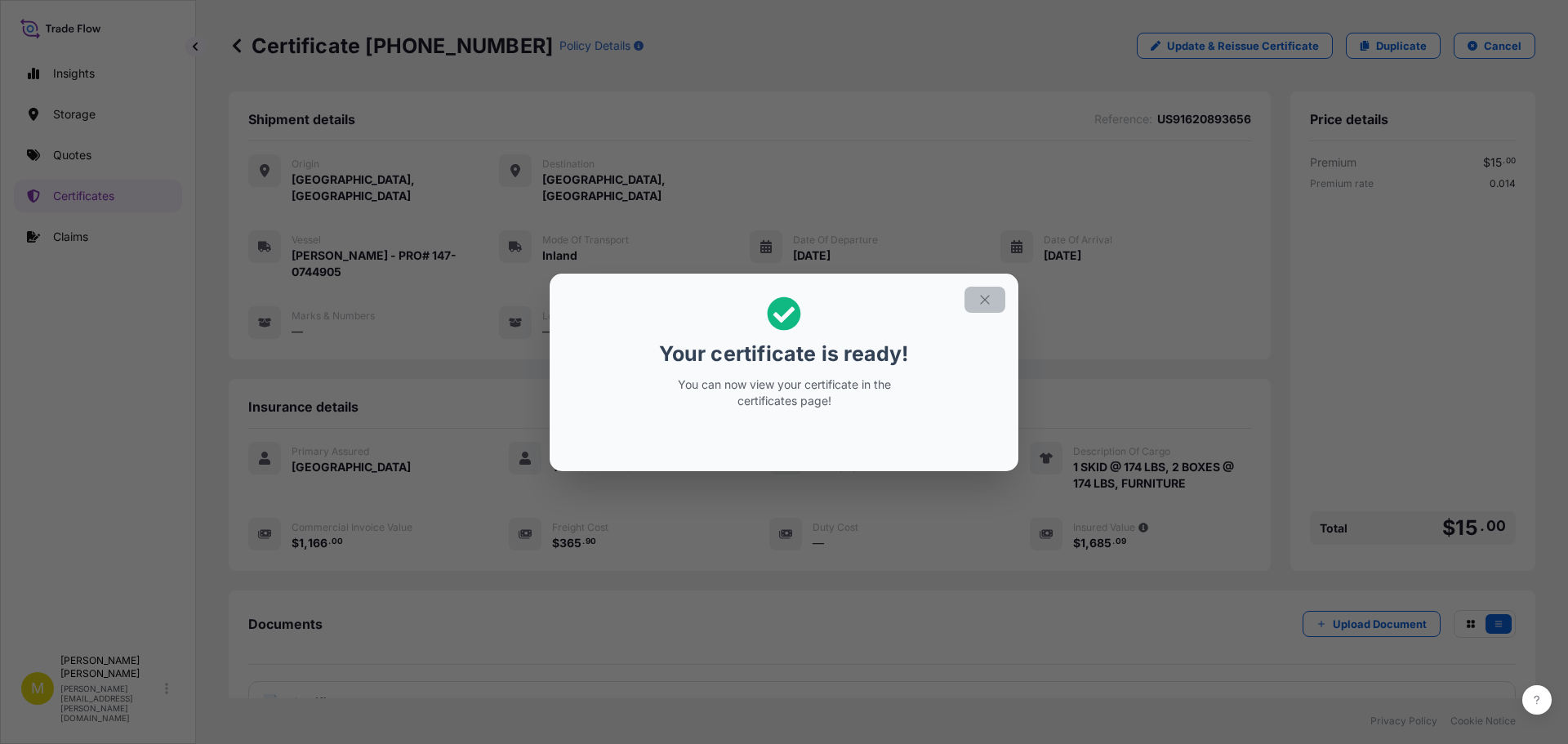
click at [991, 297] on icon "button" at bounding box center [985, 299] width 15 height 15
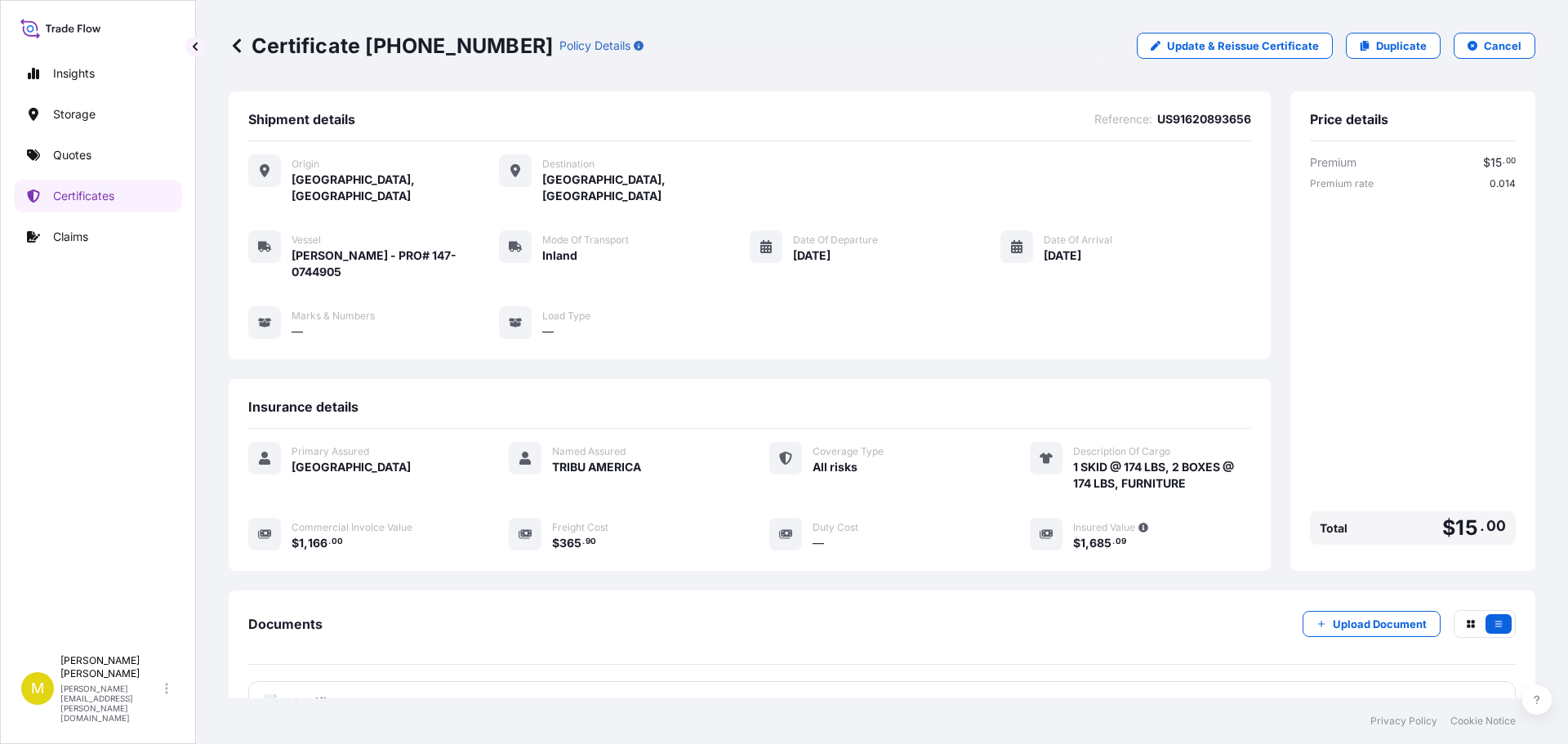
scroll to position [114, 0]
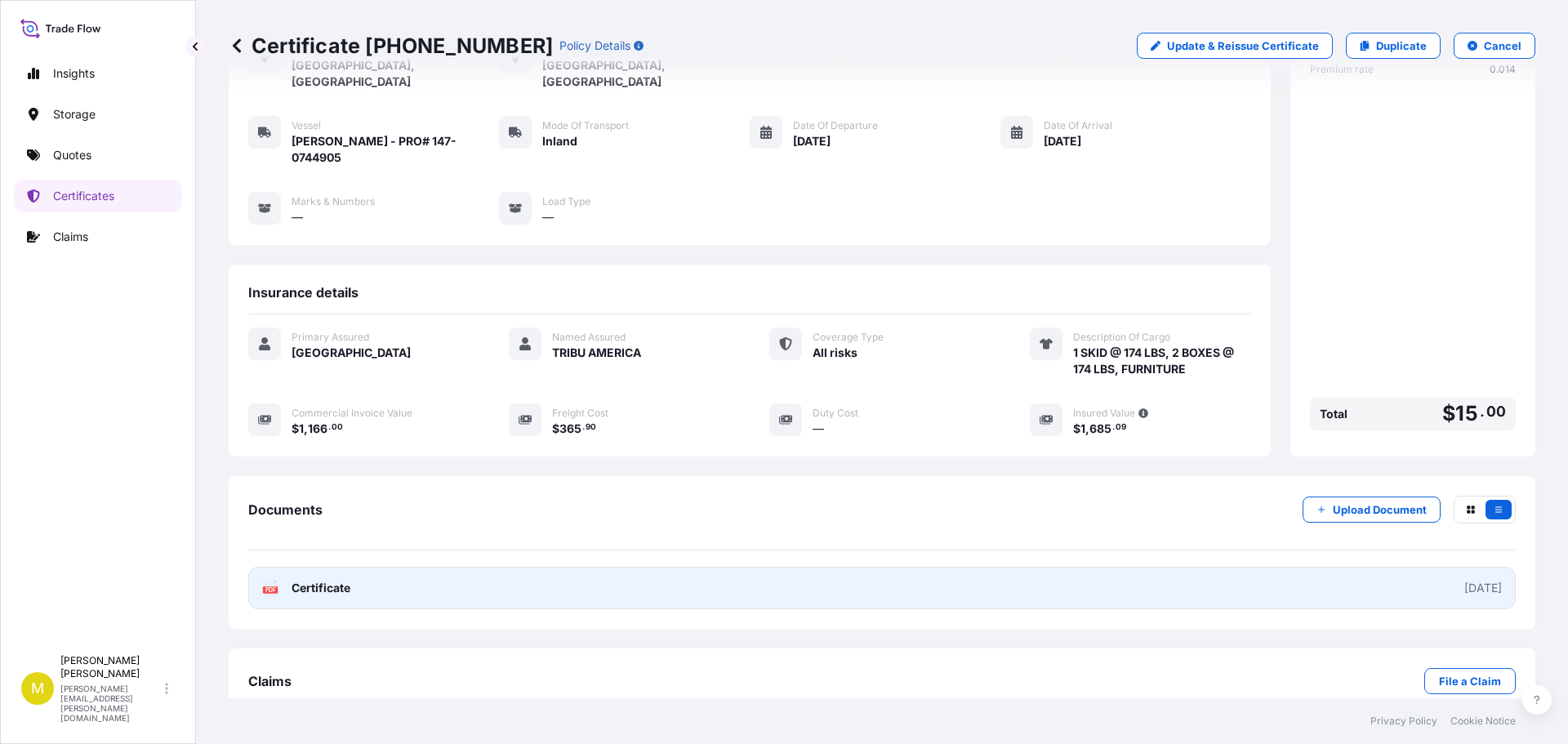
click at [320, 580] on span "Certificate" at bounding box center [320, 587] width 59 height 16
